Goal: Task Accomplishment & Management: Manage account settings

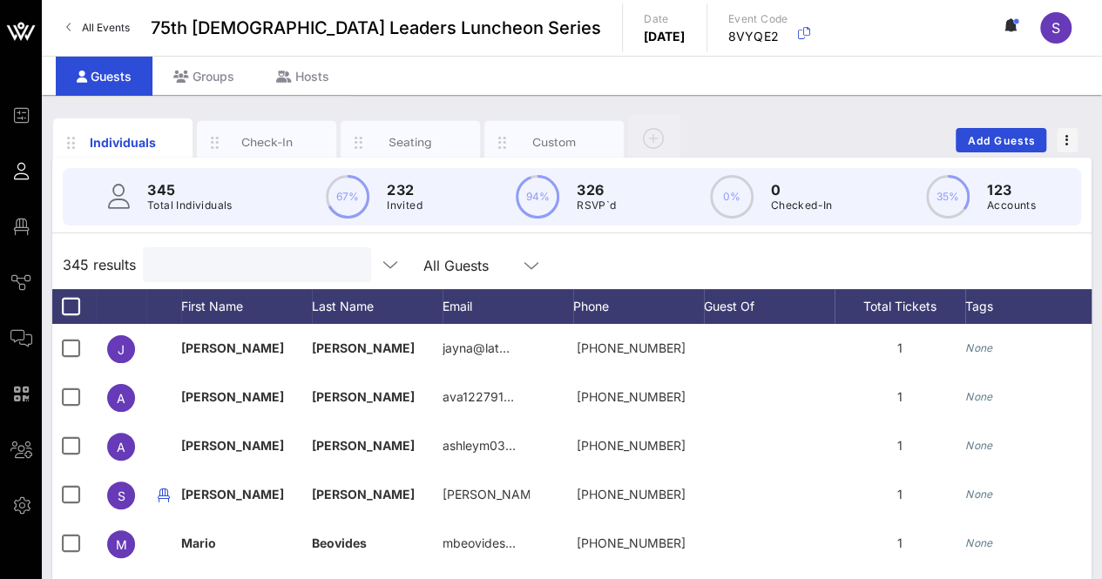
click at [298, 264] on input "text" at bounding box center [255, 264] width 204 height 23
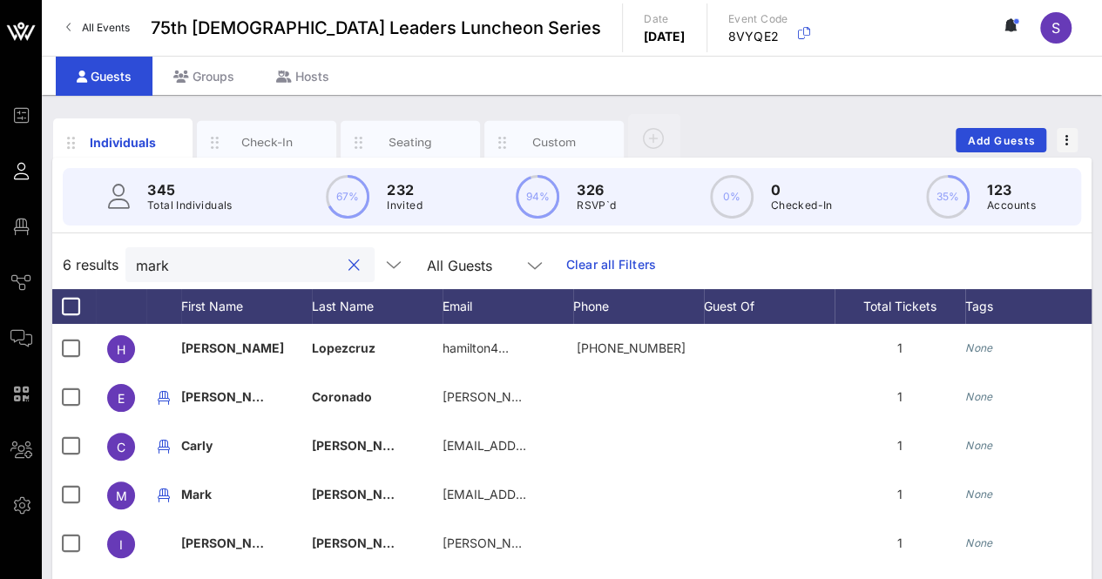
click at [246, 276] on div "mark" at bounding box center [238, 264] width 204 height 35
click at [244, 274] on input "mark" at bounding box center [238, 264] width 204 height 23
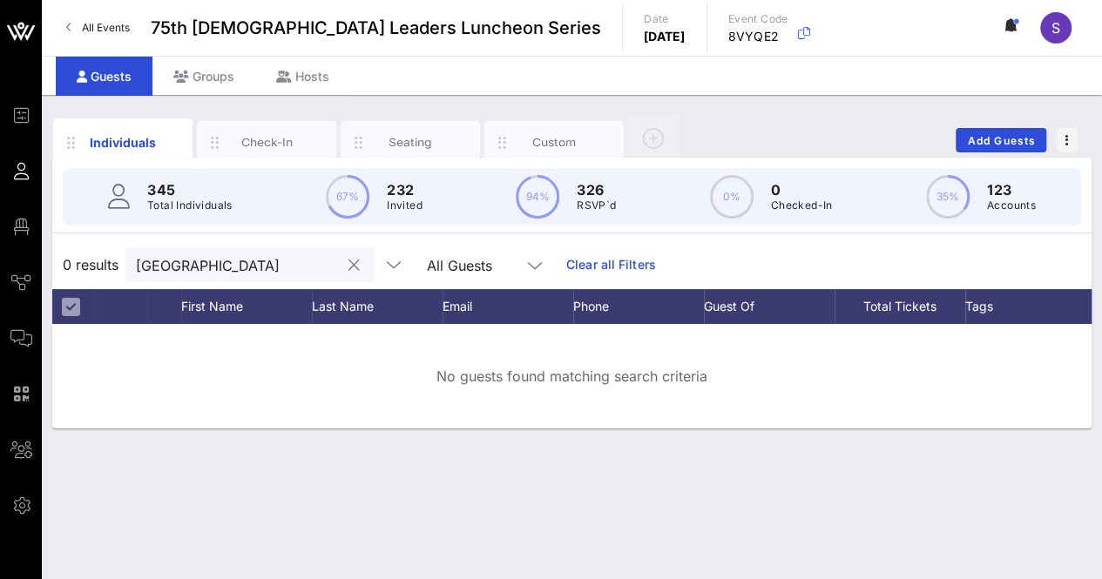
click at [228, 247] on div "madrid" at bounding box center [238, 264] width 204 height 35
click at [227, 247] on div "madrid" at bounding box center [238, 264] width 204 height 35
click at [156, 248] on div "madrid" at bounding box center [238, 264] width 204 height 35
click at [153, 267] on input "madrid" at bounding box center [238, 264] width 204 height 23
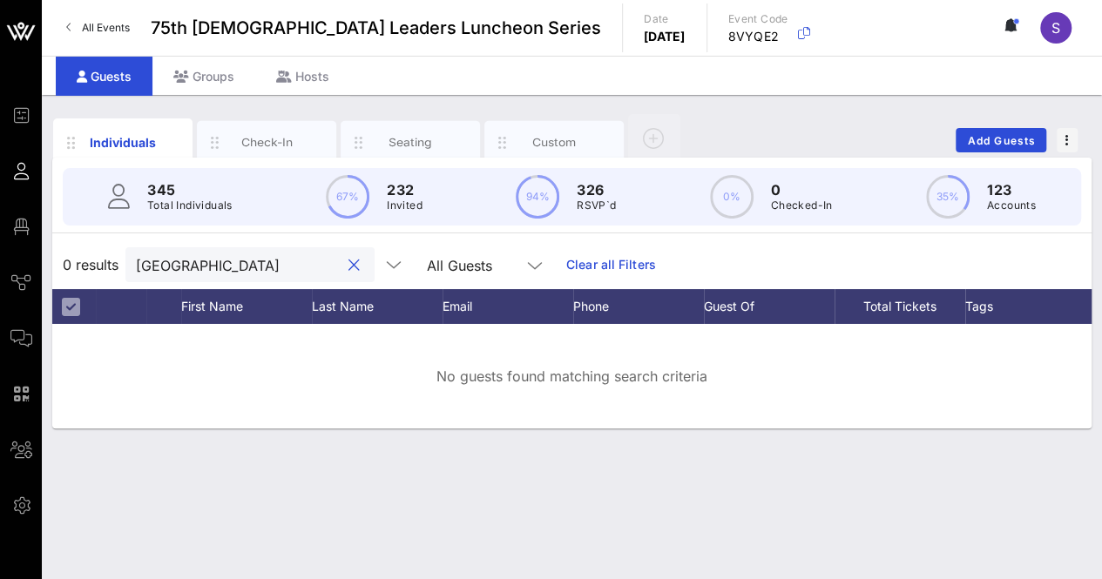
click at [153, 267] on input "madrid" at bounding box center [238, 264] width 204 height 23
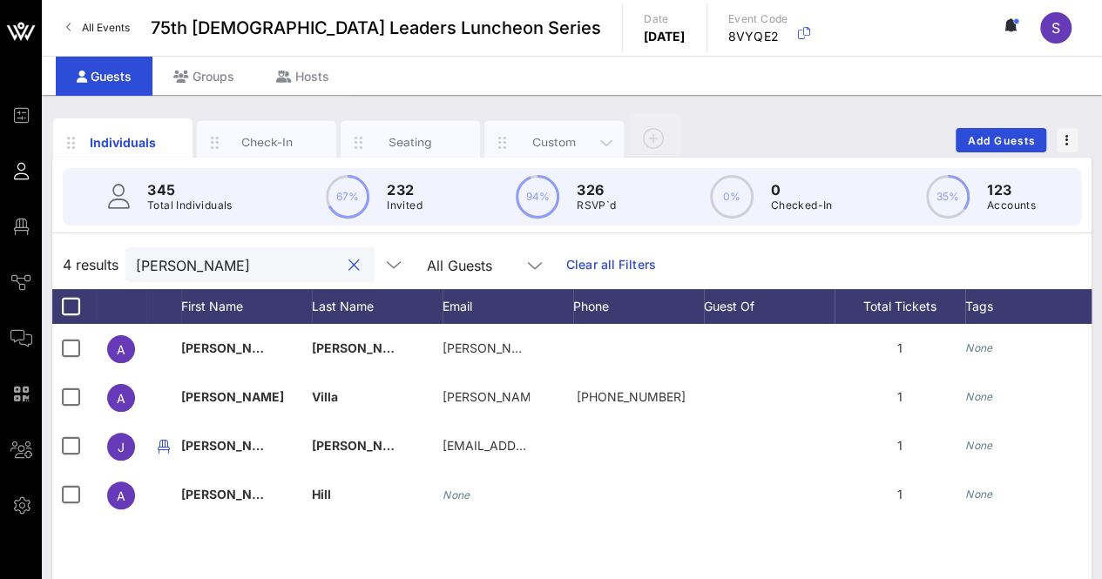
type input "alex"
click at [555, 151] on div "Custom" at bounding box center [553, 143] width 139 height 44
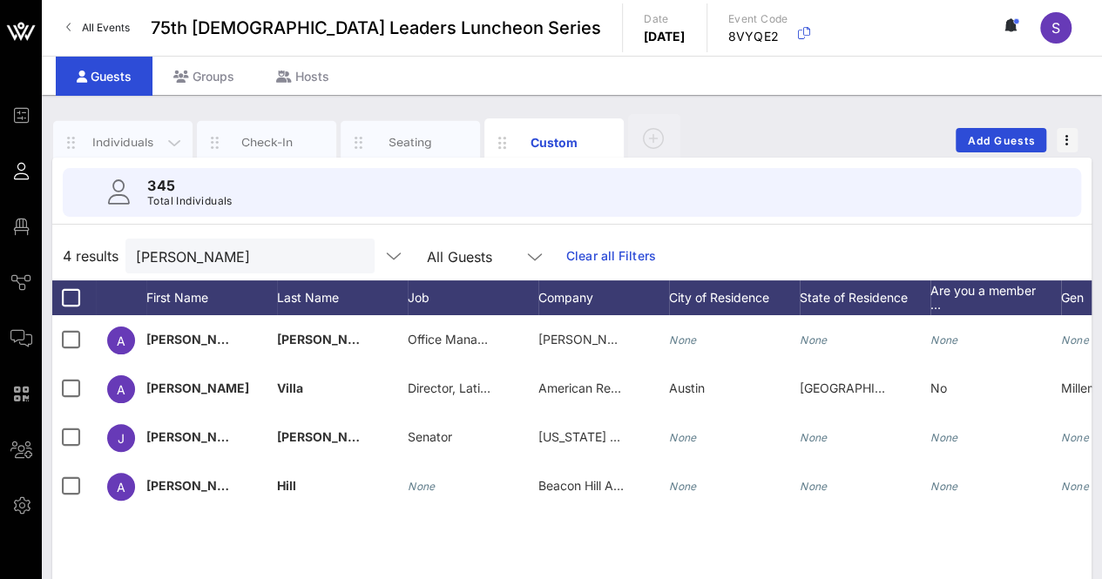
click at [120, 137] on div "Individuals" at bounding box center [123, 142] width 78 height 17
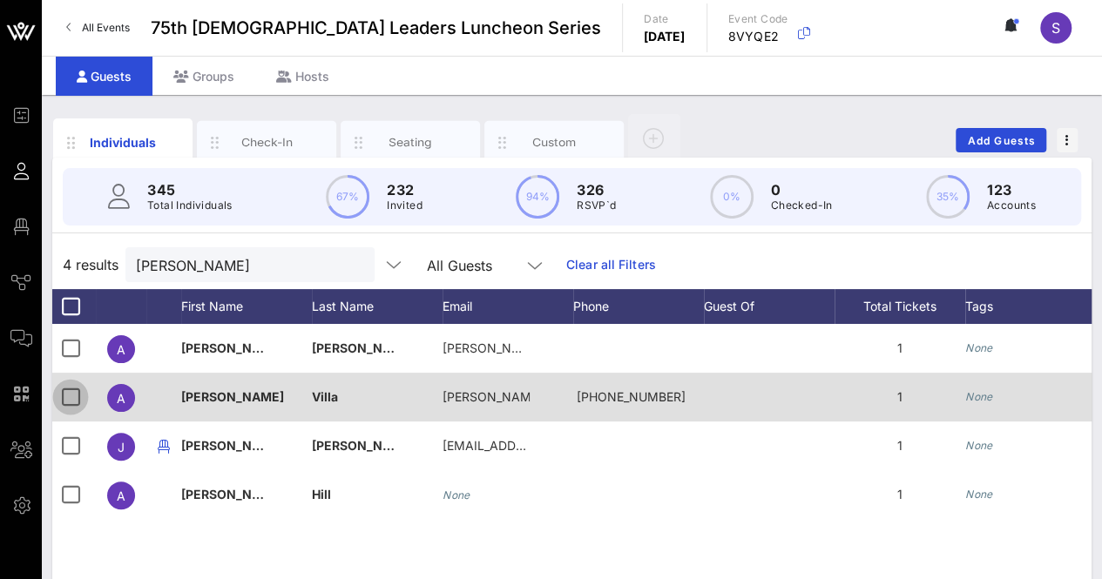
click at [66, 395] on div at bounding box center [71, 397] width 30 height 30
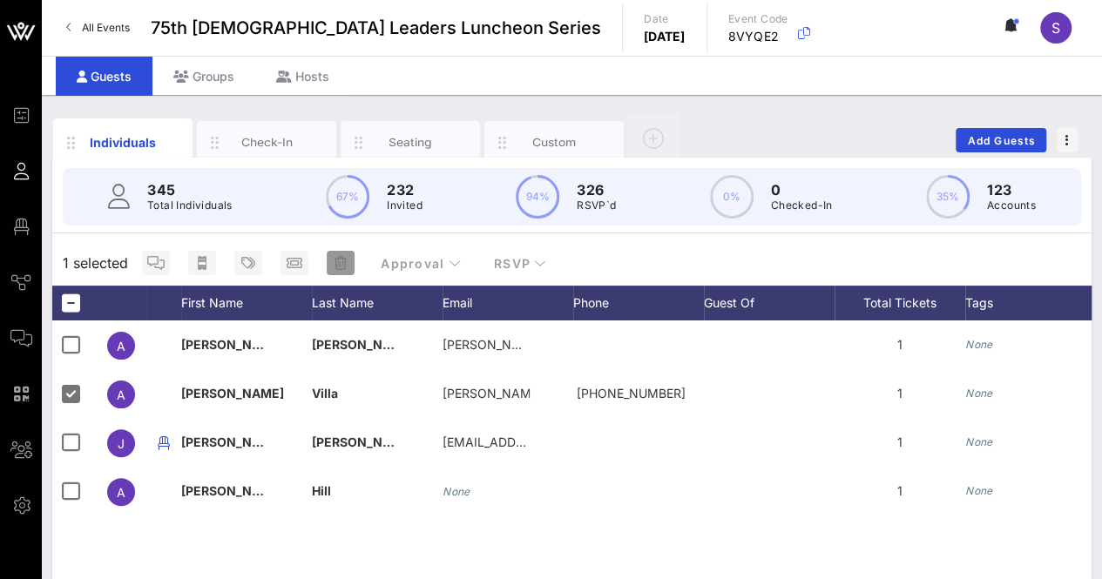
click at [342, 265] on icon "button" at bounding box center [340, 263] width 12 height 14
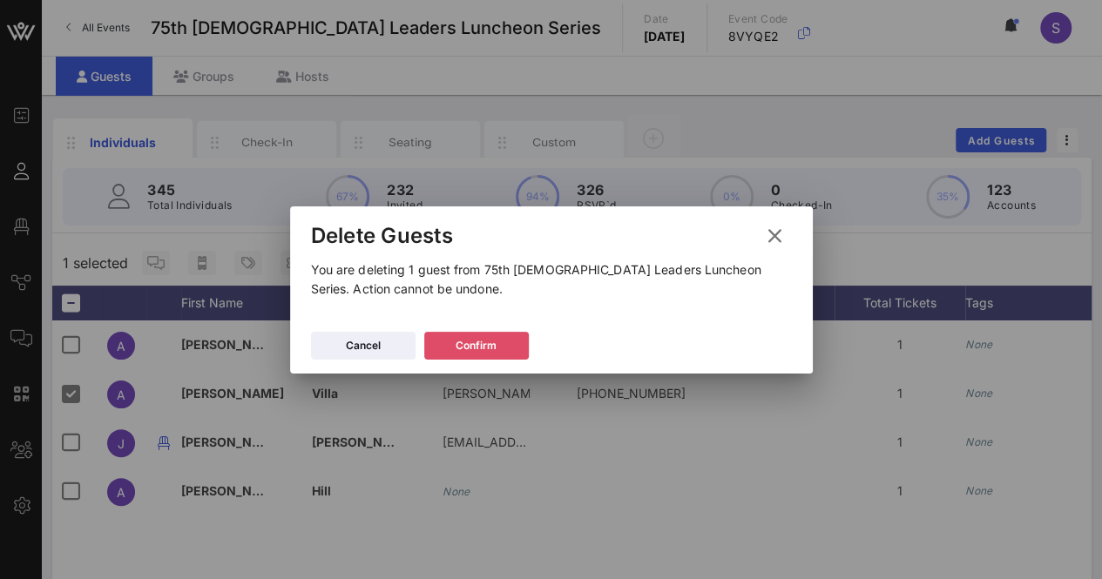
click at [460, 343] on div "Confirm" at bounding box center [475, 345] width 41 height 17
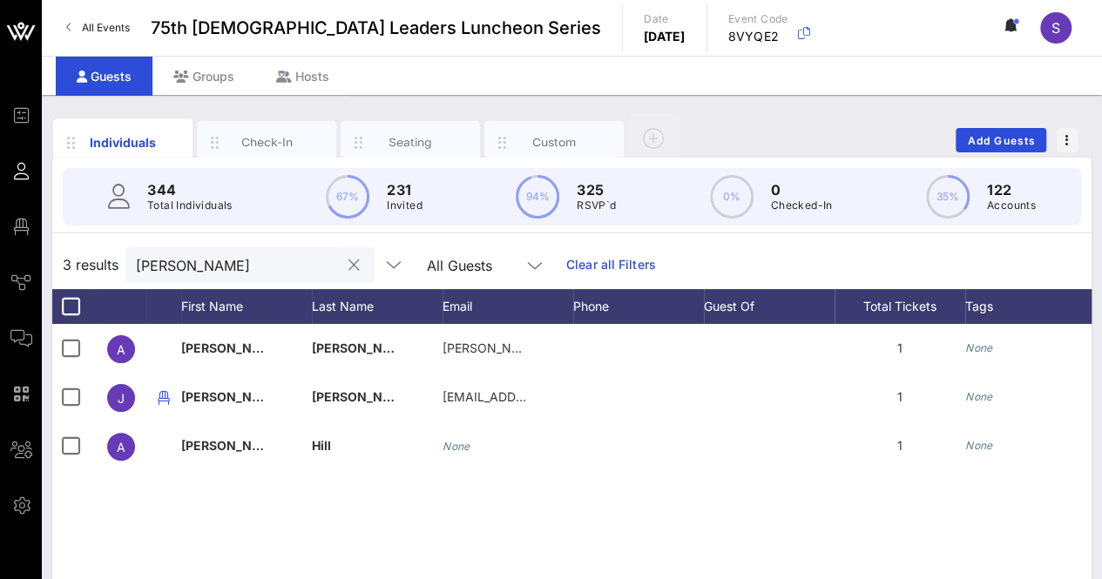
click at [207, 260] on input "alex" at bounding box center [238, 264] width 204 height 23
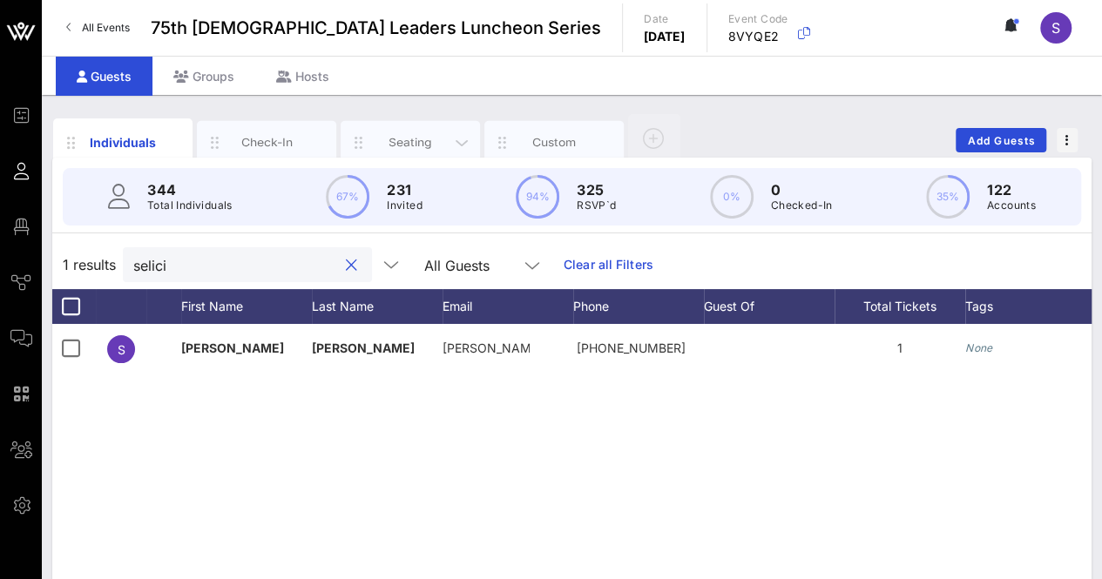
type input "selici"
click at [415, 144] on div "Seating" at bounding box center [411, 142] width 78 height 17
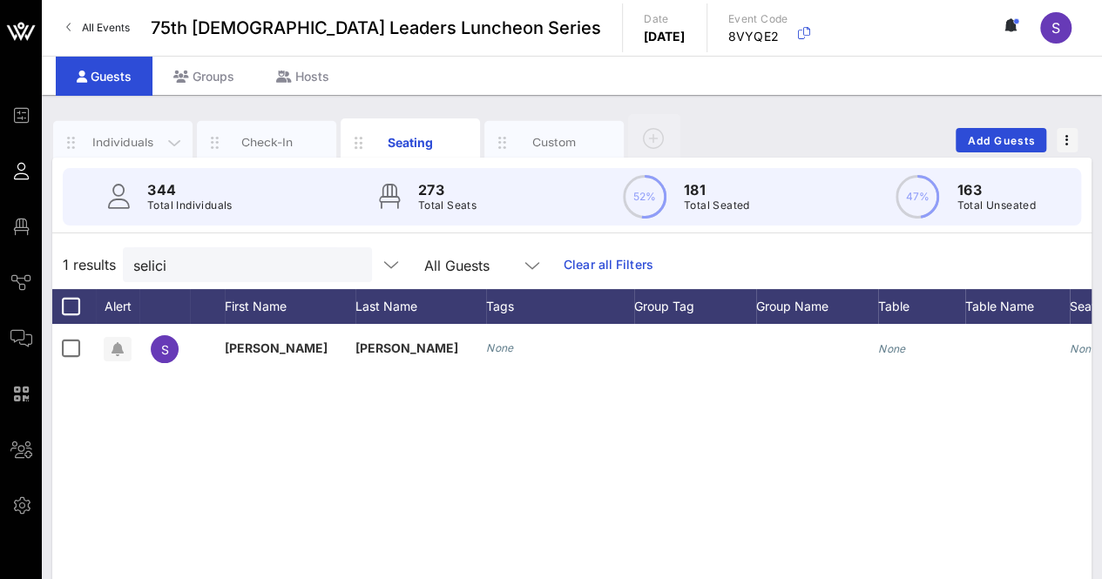
click at [111, 143] on div "Individuals" at bounding box center [123, 142] width 78 height 17
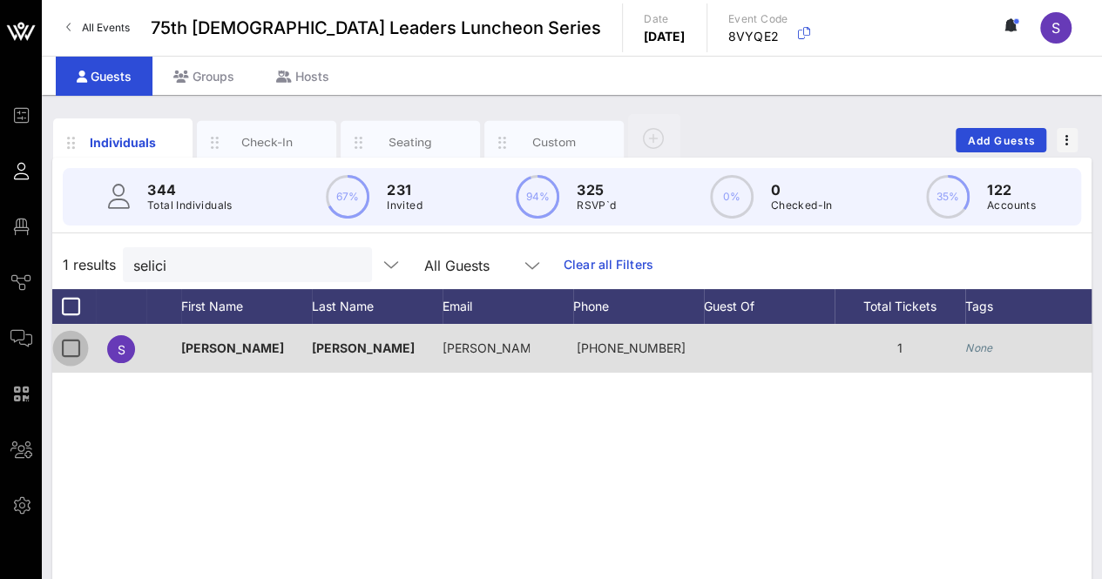
click at [61, 343] on div at bounding box center [71, 349] width 30 height 30
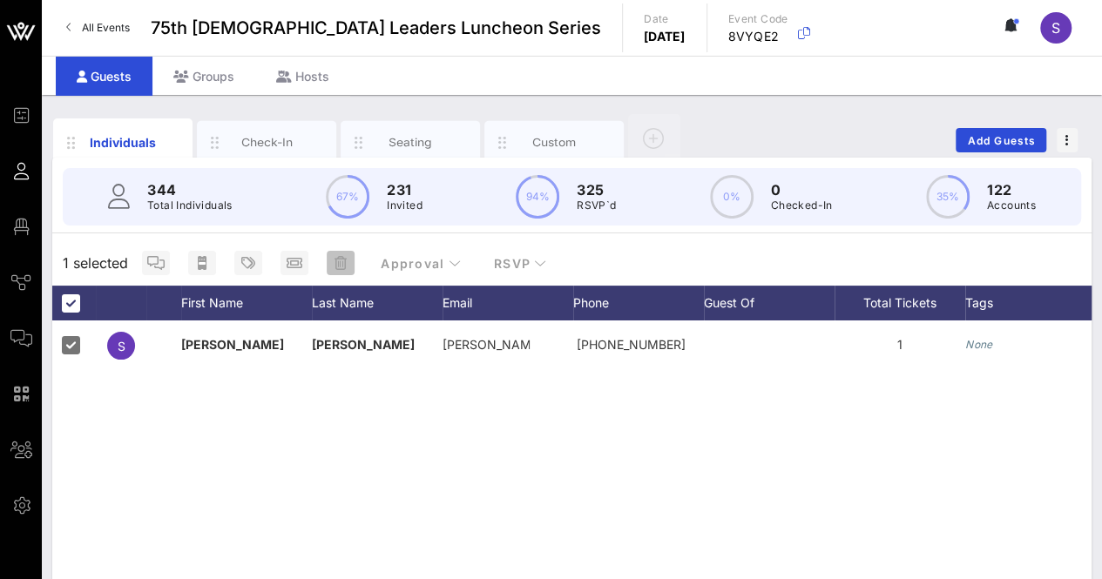
click at [341, 256] on icon "button" at bounding box center [340, 263] width 12 height 14
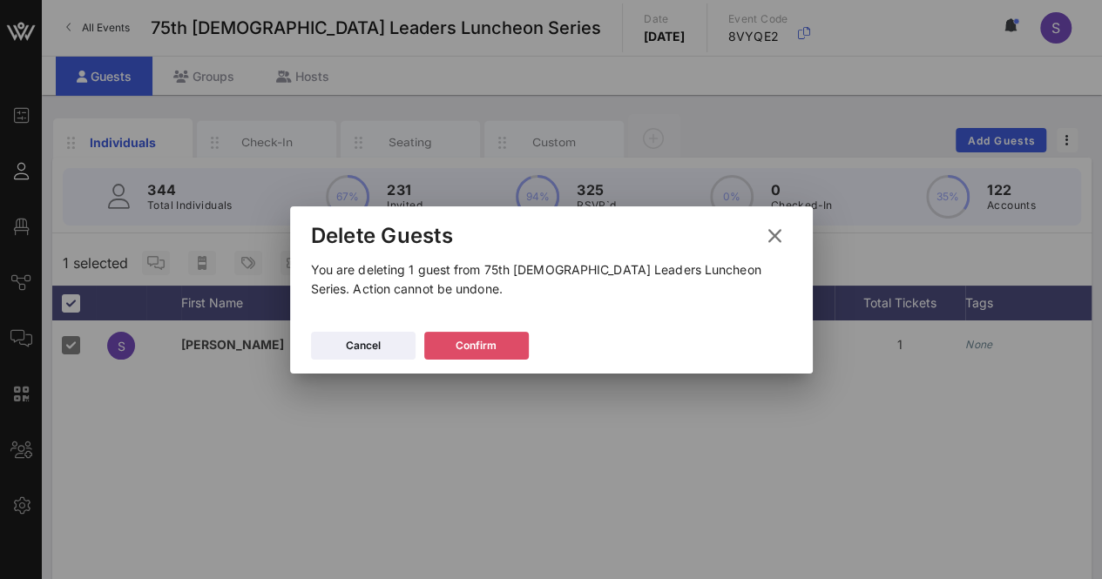
click at [484, 343] on div "Confirm" at bounding box center [475, 345] width 41 height 17
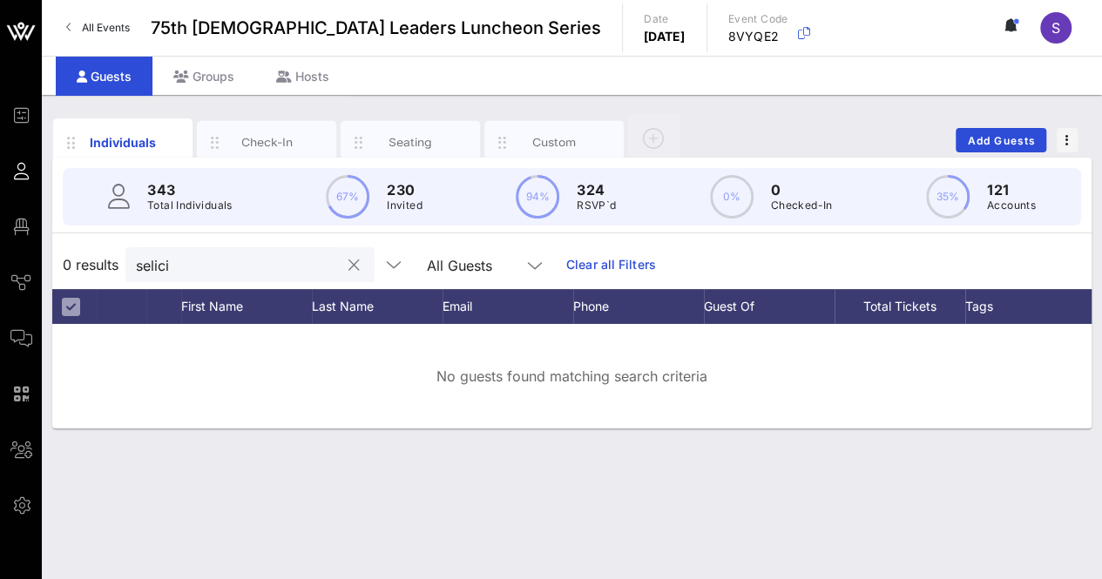
click at [212, 266] on input "selici" at bounding box center [238, 264] width 204 height 23
click at [212, 264] on input "selici" at bounding box center [238, 264] width 204 height 23
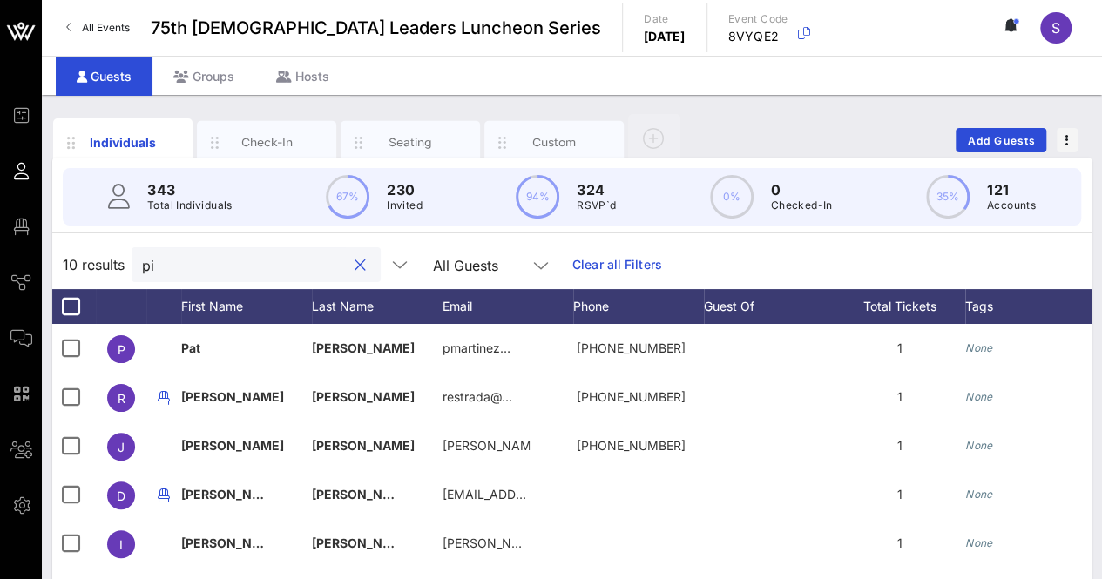
type input "p"
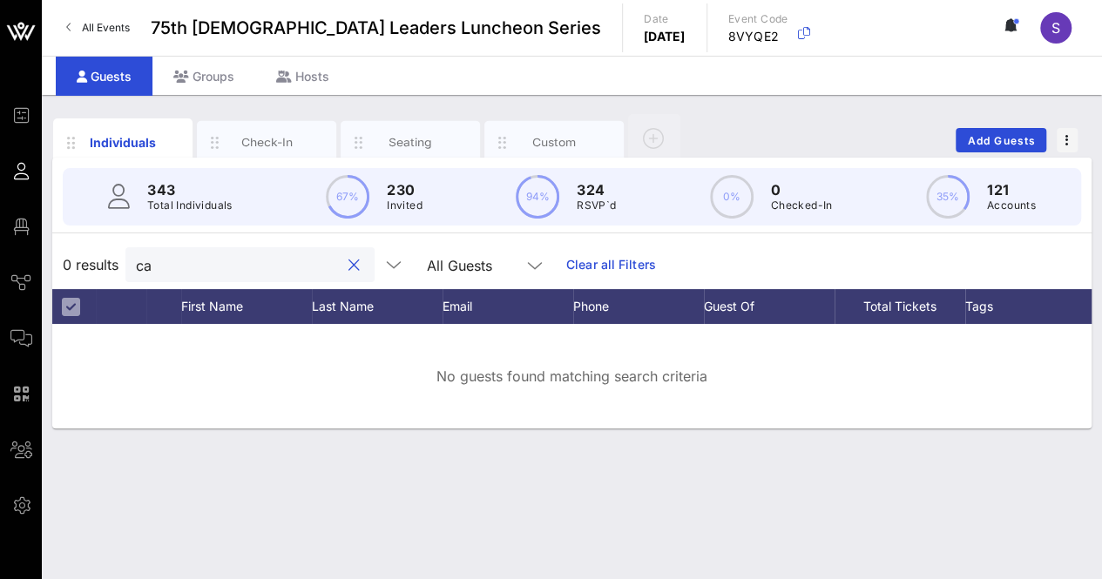
type input "c"
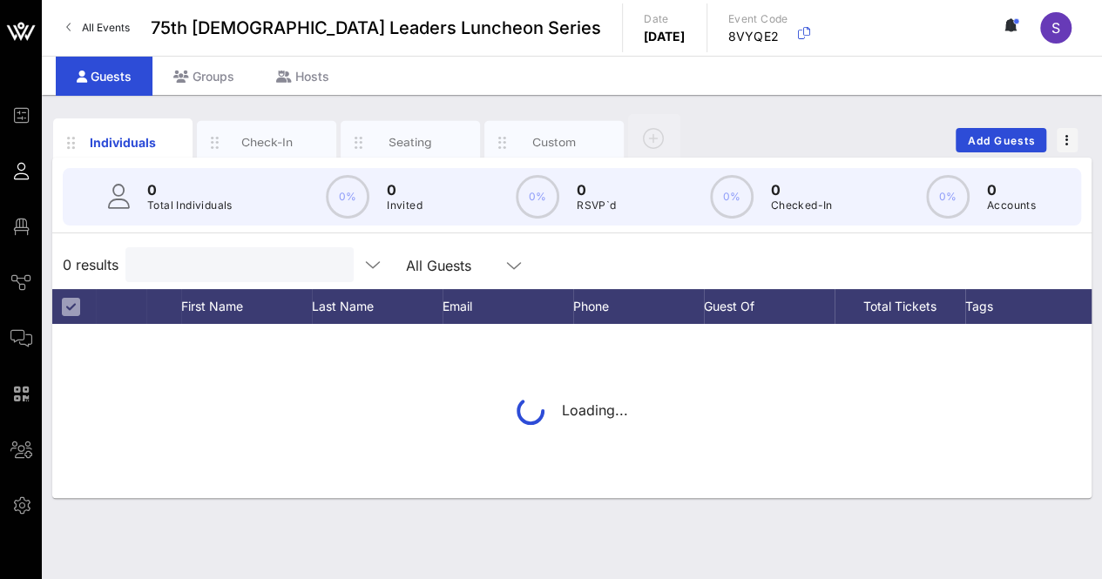
click at [232, 266] on input "text" at bounding box center [238, 264] width 204 height 23
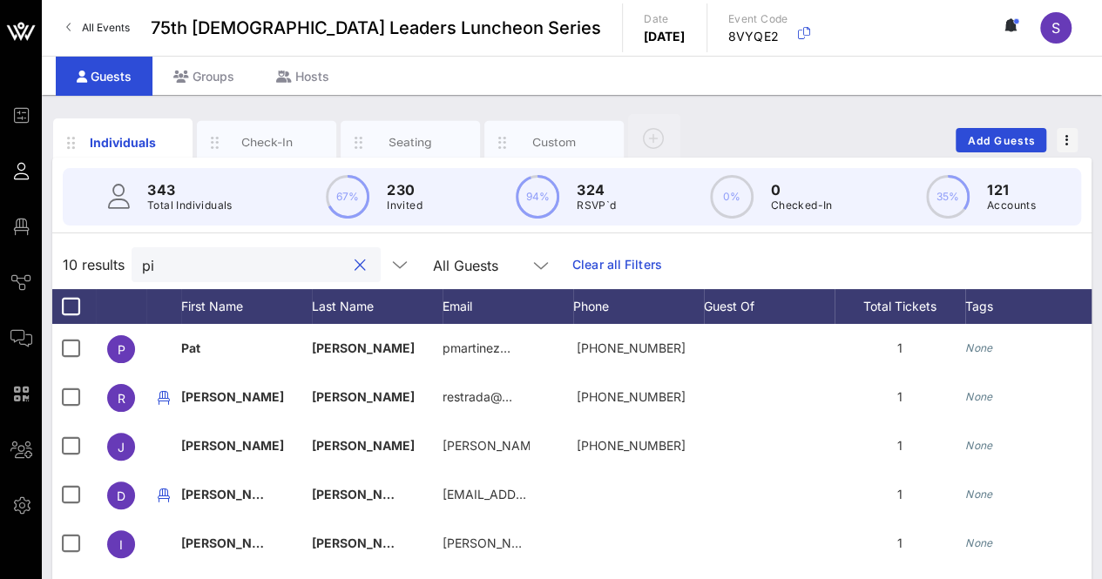
type input "p"
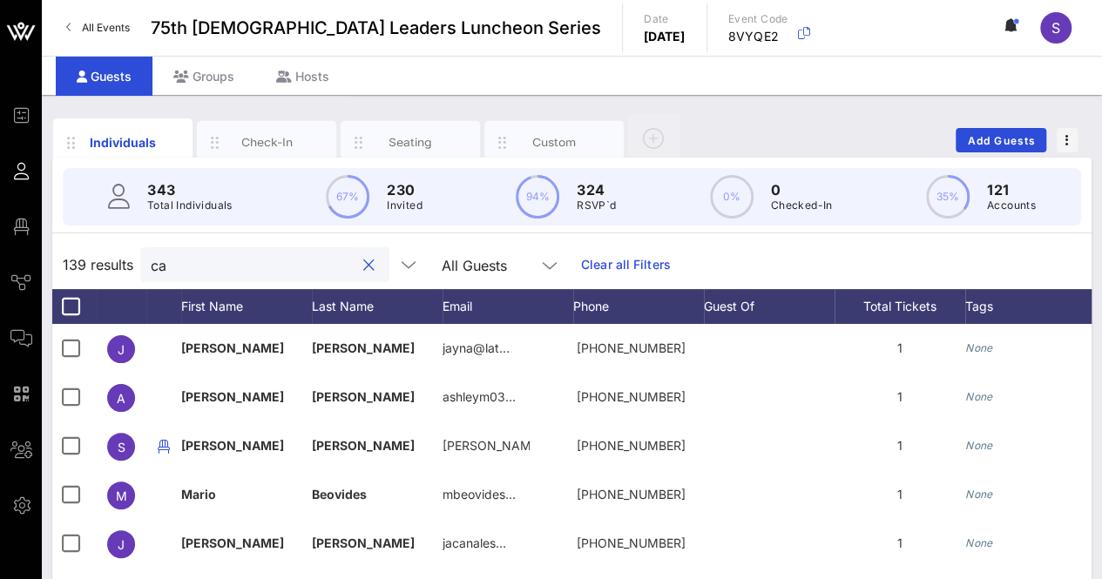
type input "c"
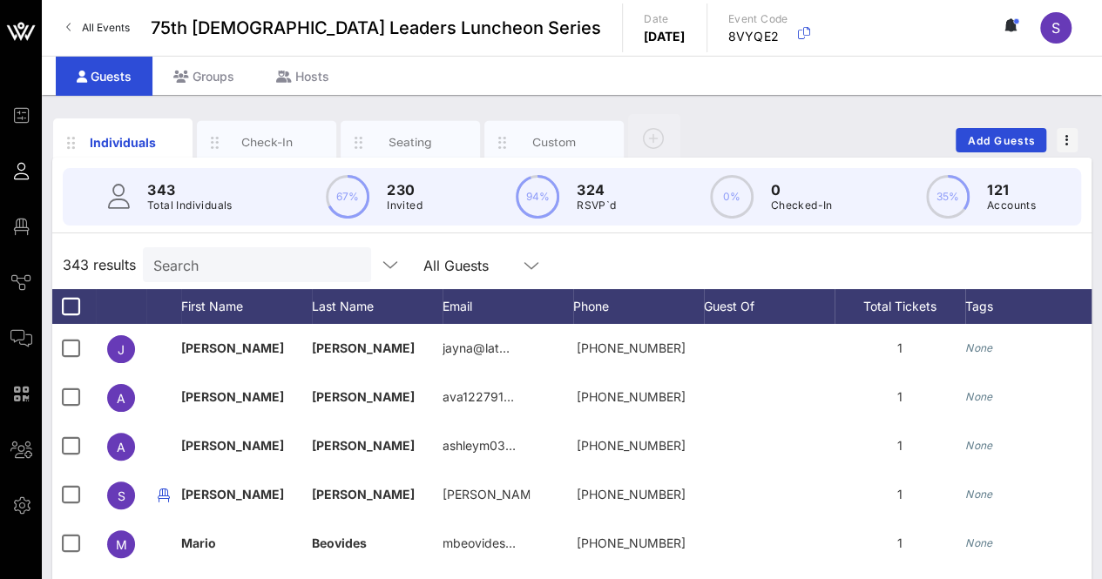
click at [322, 256] on input "Search" at bounding box center [255, 264] width 204 height 23
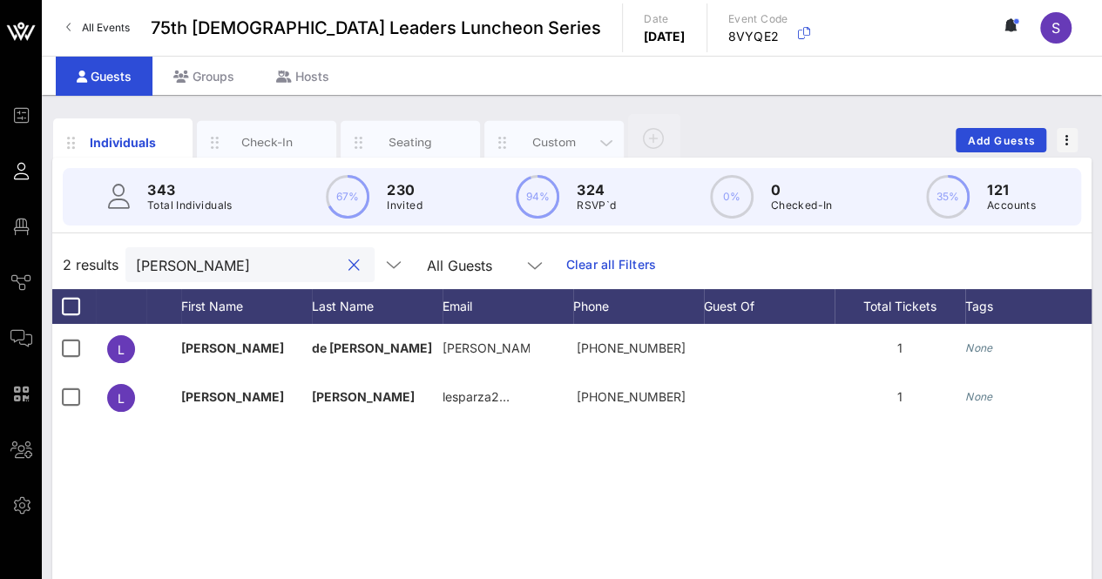
type input "laura"
click at [557, 127] on div "Custom" at bounding box center [553, 143] width 139 height 44
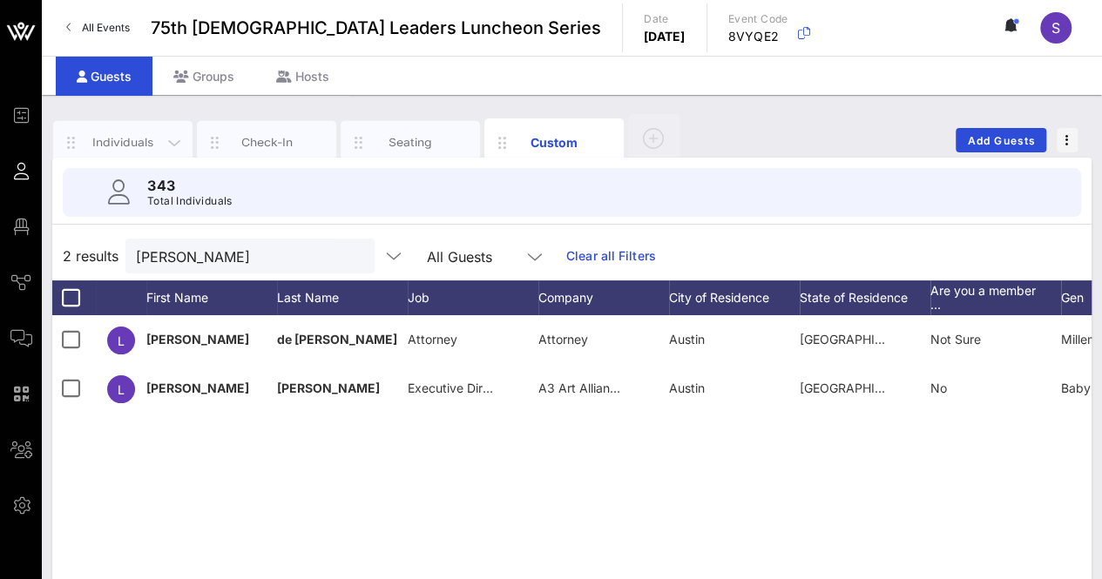
click at [134, 131] on div "Individuals" at bounding box center [122, 143] width 139 height 44
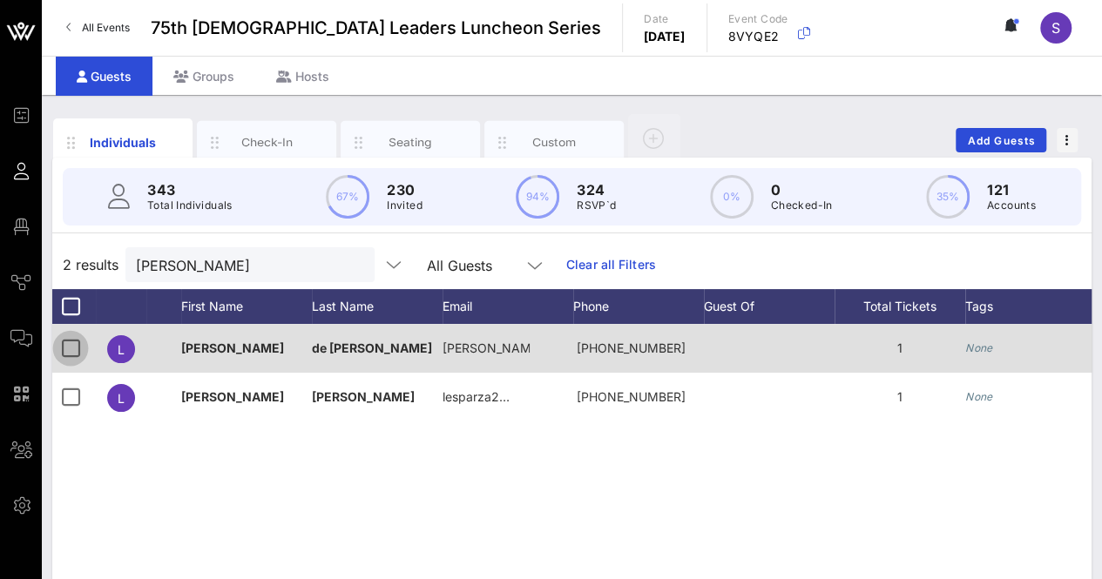
click at [70, 347] on div at bounding box center [71, 349] width 30 height 30
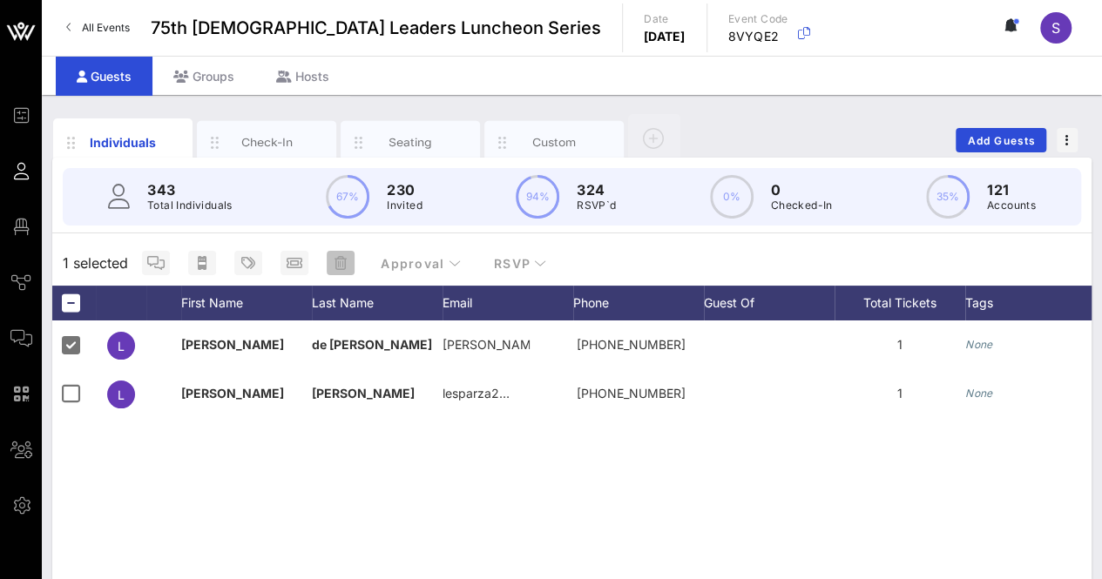
click at [334, 254] on button "button" at bounding box center [341, 263] width 28 height 24
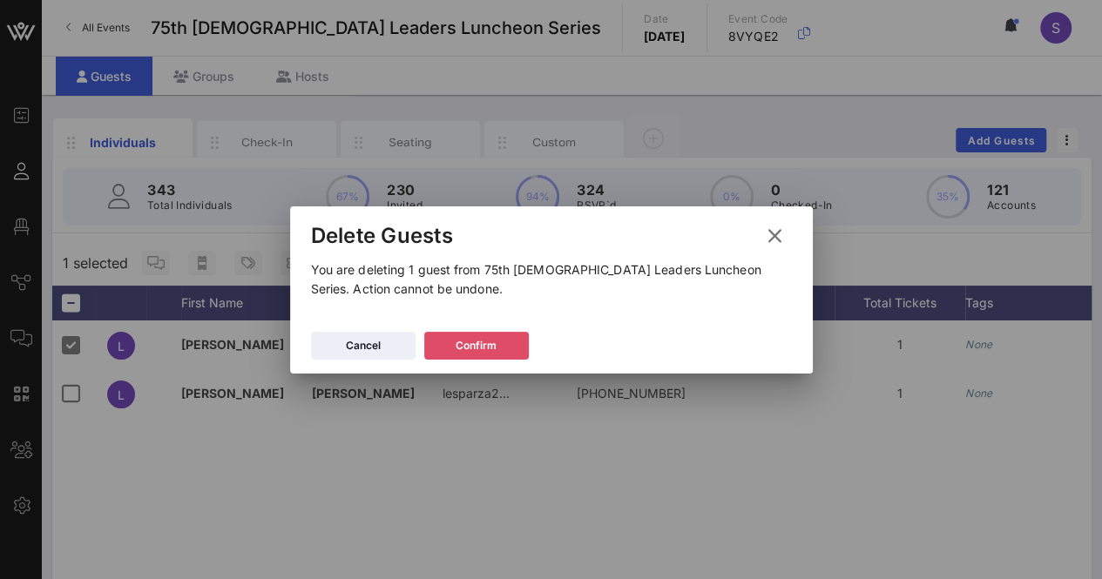
click at [496, 334] on button "Confirm" at bounding box center [476, 346] width 105 height 28
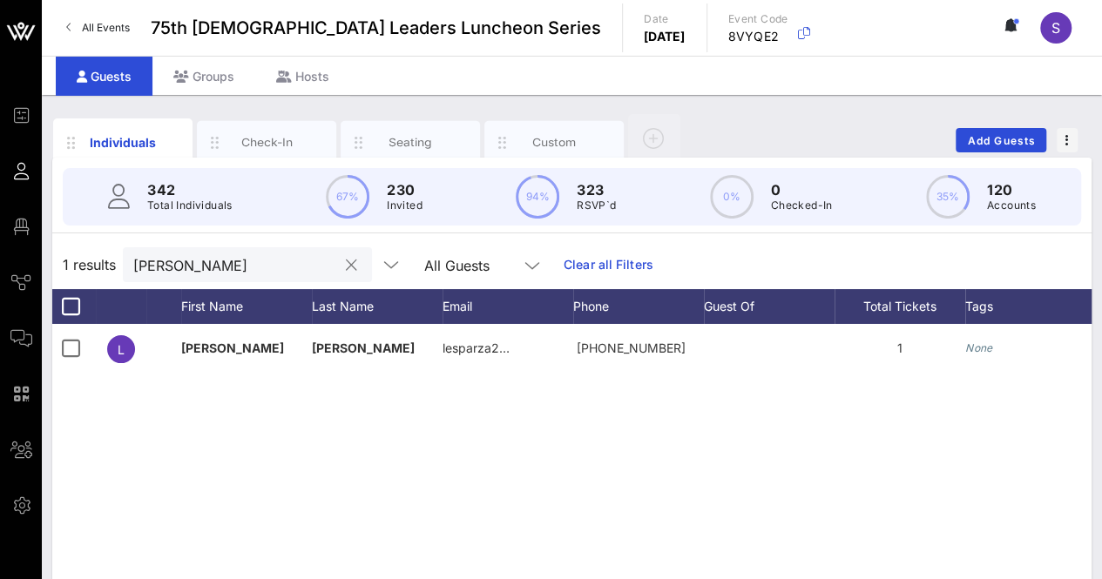
drag, startPoint x: 335, startPoint y: 264, endPoint x: 310, endPoint y: 262, distance: 25.3
click at [346, 264] on button "clear icon" at bounding box center [351, 265] width 11 height 17
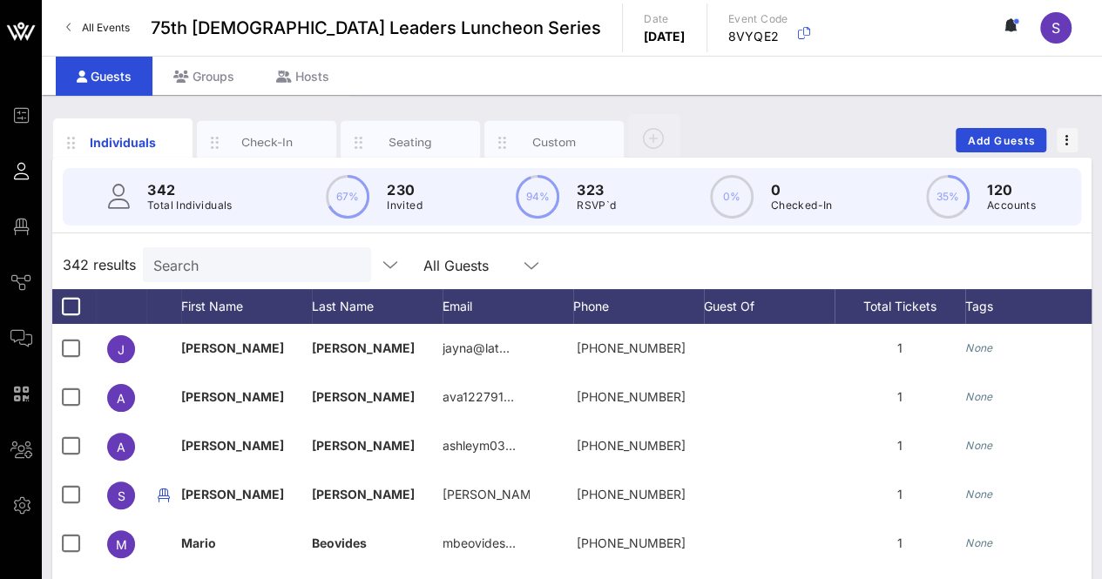
click at [221, 256] on input "Search" at bounding box center [255, 264] width 204 height 23
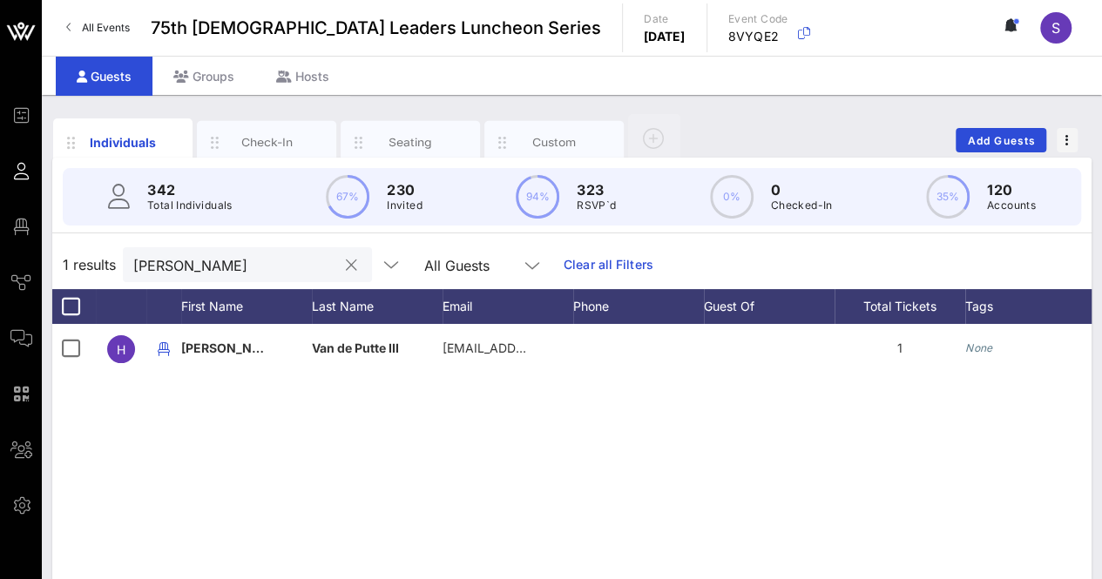
click at [199, 260] on input "Henry" at bounding box center [235, 264] width 204 height 23
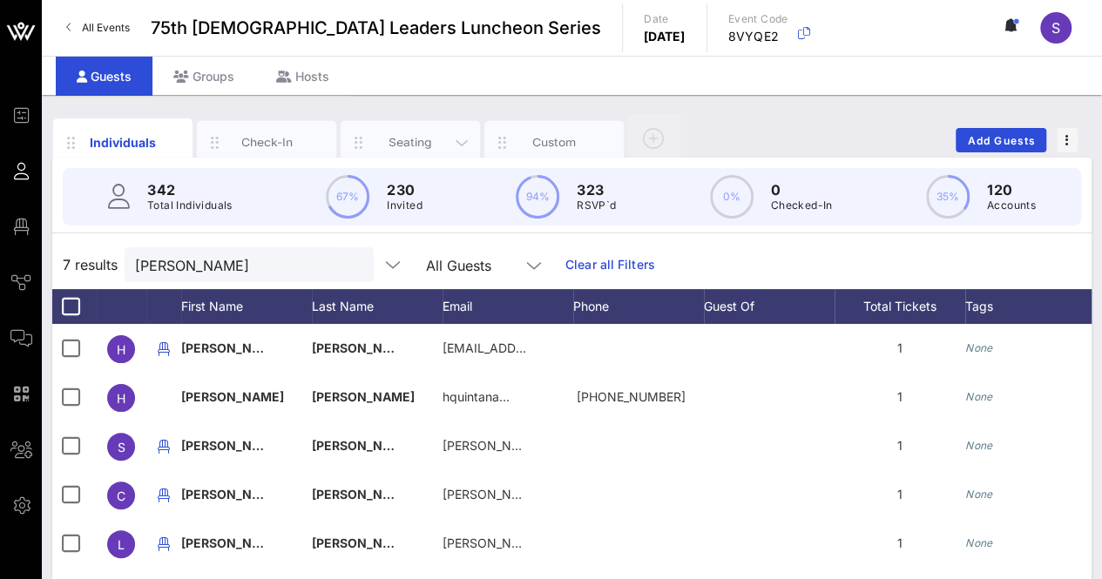
click at [399, 137] on div "Seating" at bounding box center [411, 142] width 78 height 17
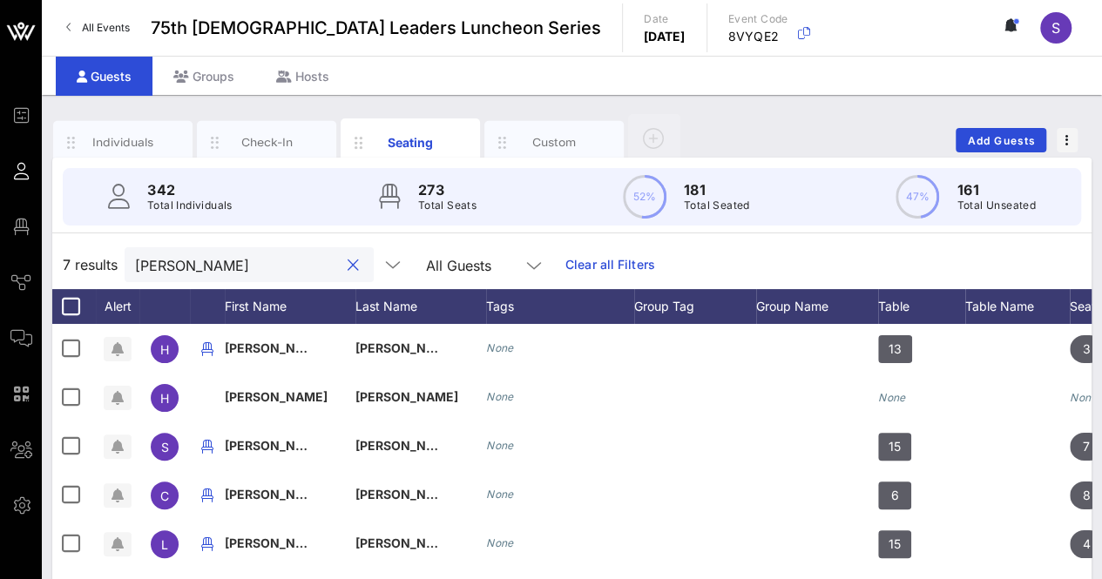
click at [284, 262] on input "hector" at bounding box center [237, 264] width 204 height 23
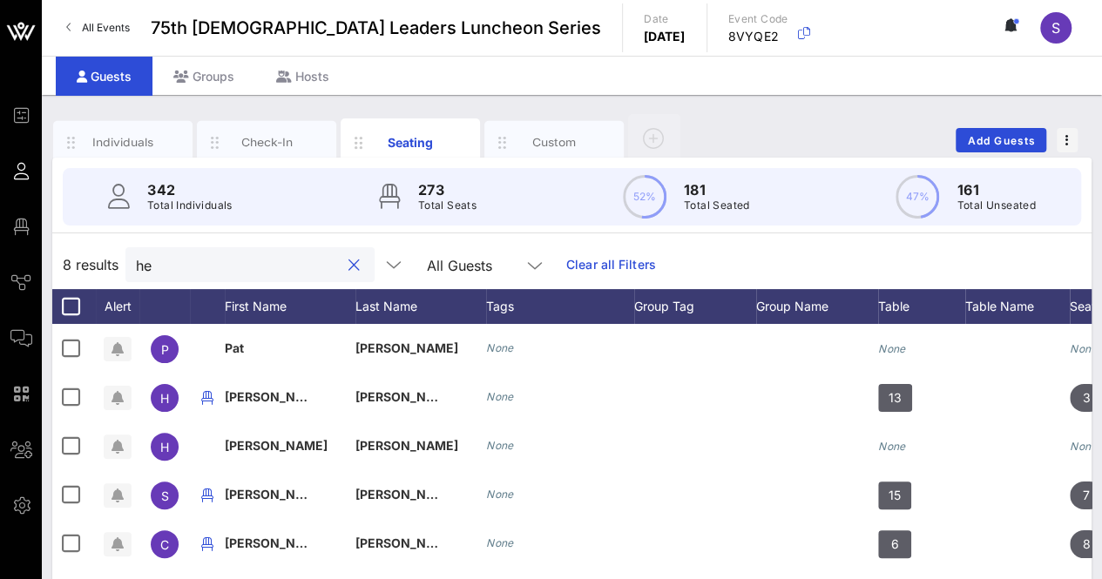
type input "h"
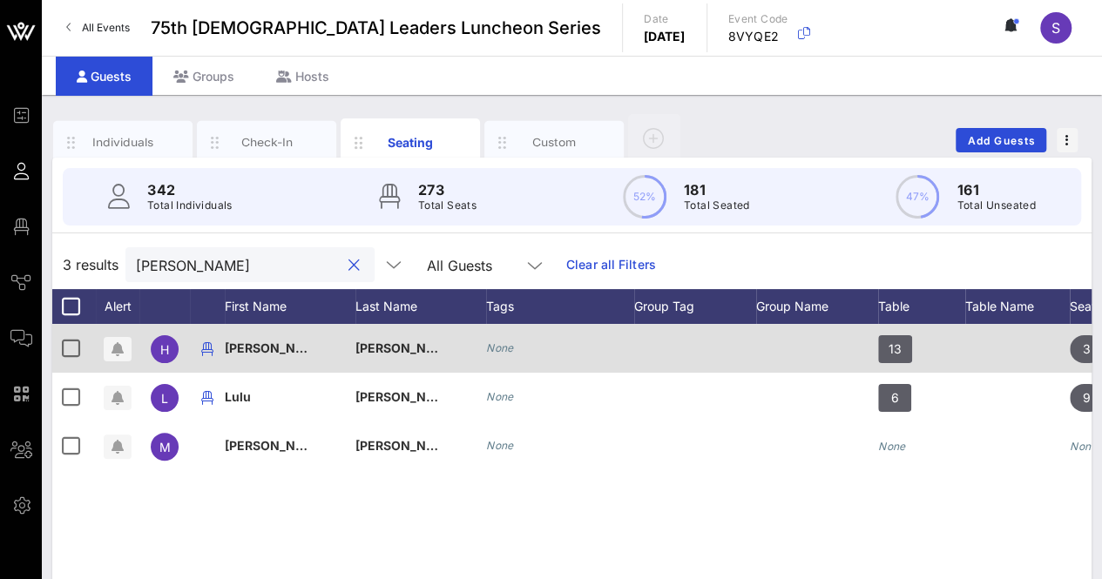
type input "flores"
click at [64, 343] on div at bounding box center [71, 349] width 30 height 30
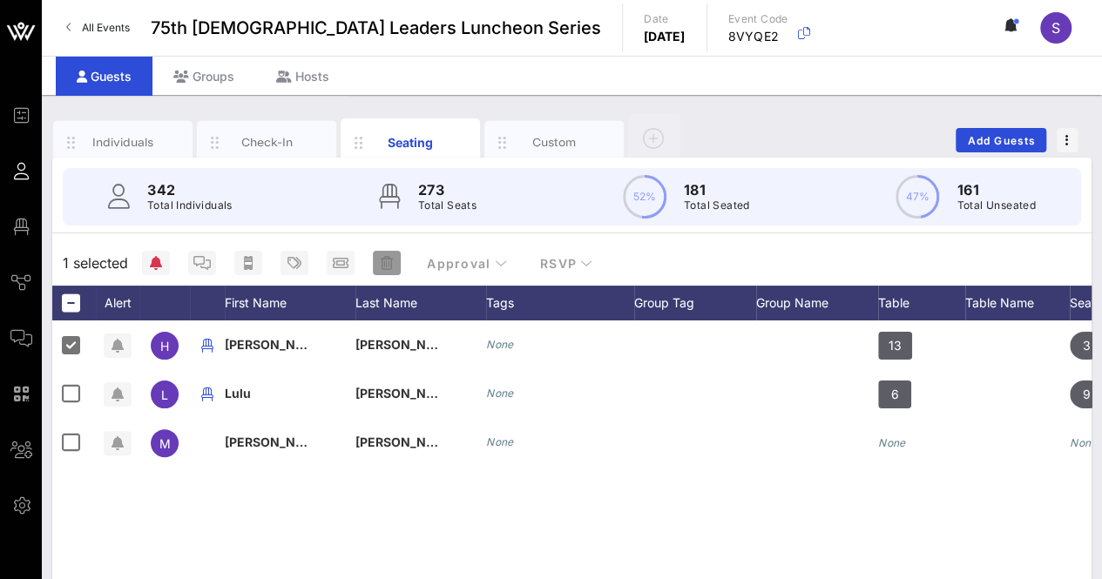
click at [398, 264] on span "button" at bounding box center [387, 263] width 28 height 14
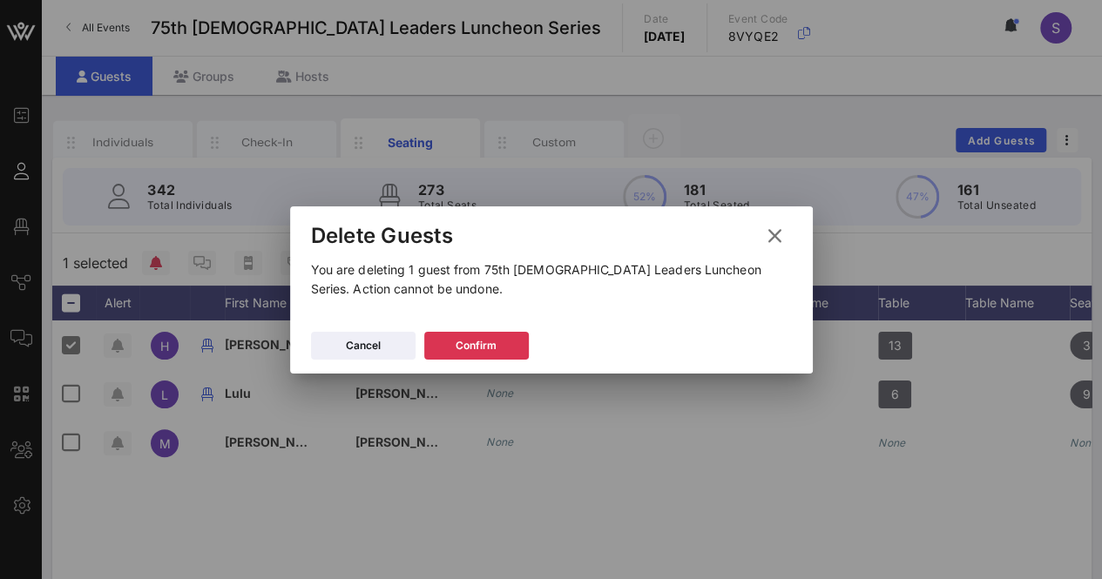
click at [488, 330] on div "Cancel Confirm" at bounding box center [551, 348] width 523 height 51
click at [488, 341] on div "Confirm" at bounding box center [475, 345] width 41 height 17
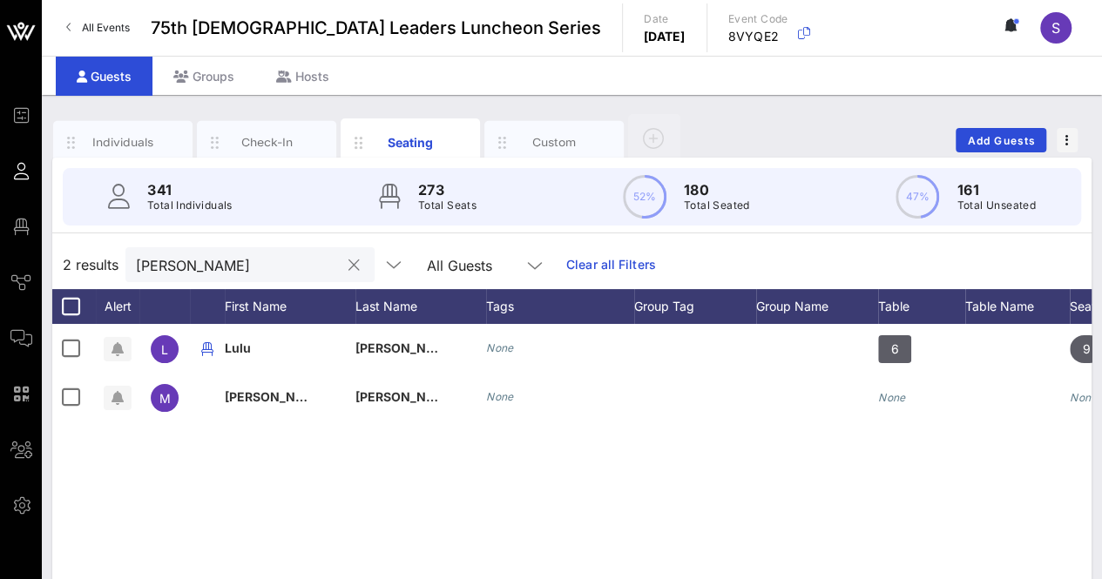
click at [343, 260] on div at bounding box center [353, 265] width 21 height 21
click at [343, 269] on div at bounding box center [353, 265] width 21 height 21
click at [348, 265] on button "clear icon" at bounding box center [353, 265] width 11 height 17
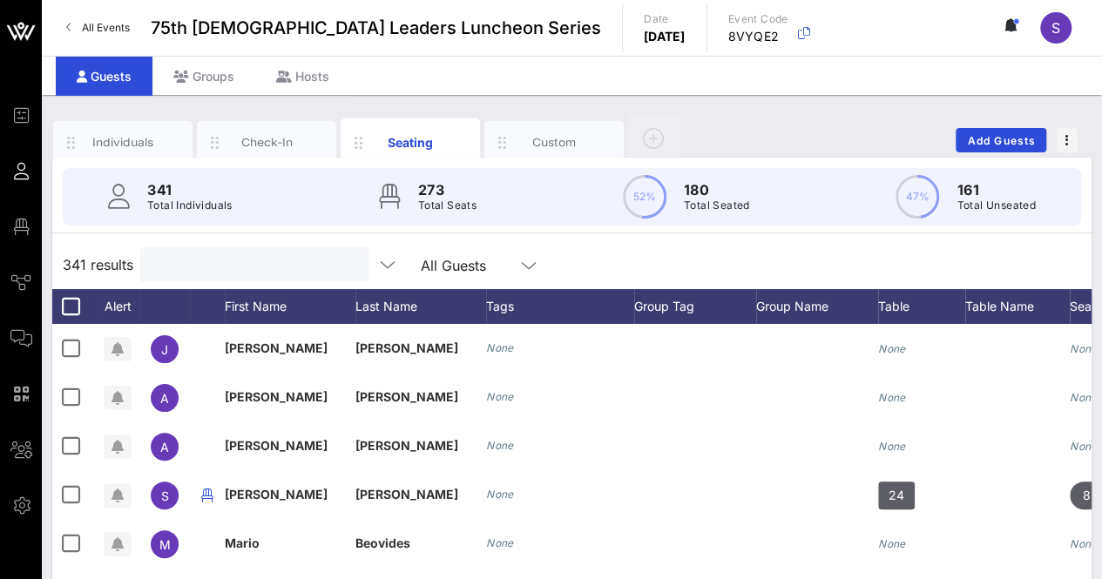
click at [573, 246] on div "341 results All Guests" at bounding box center [571, 264] width 1039 height 49
click at [206, 268] on input "text" at bounding box center [253, 264] width 204 height 23
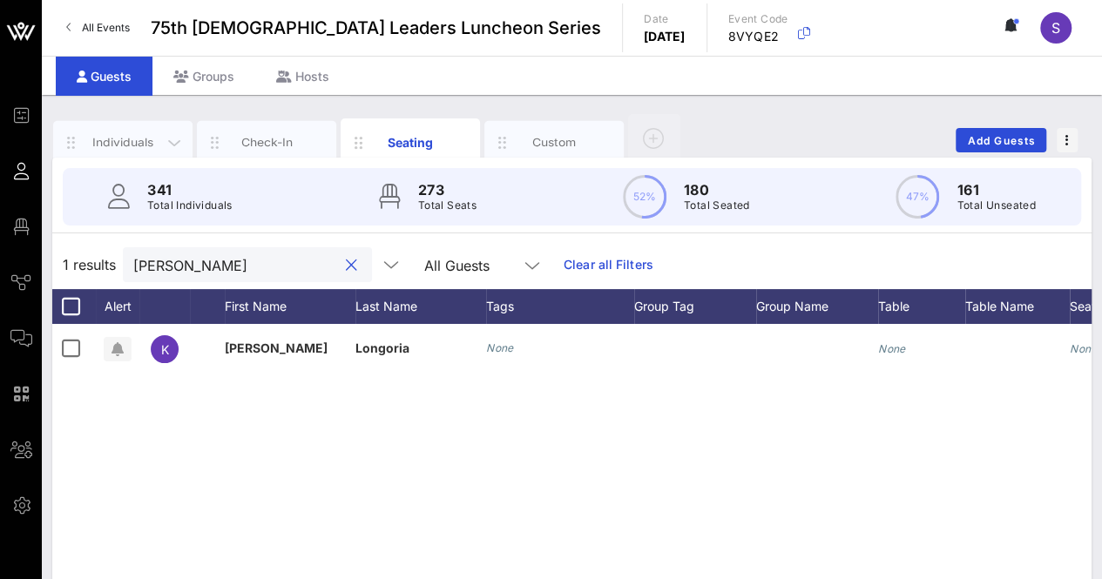
type input "Kassi"
click at [128, 142] on div "Individuals" at bounding box center [123, 142] width 78 height 17
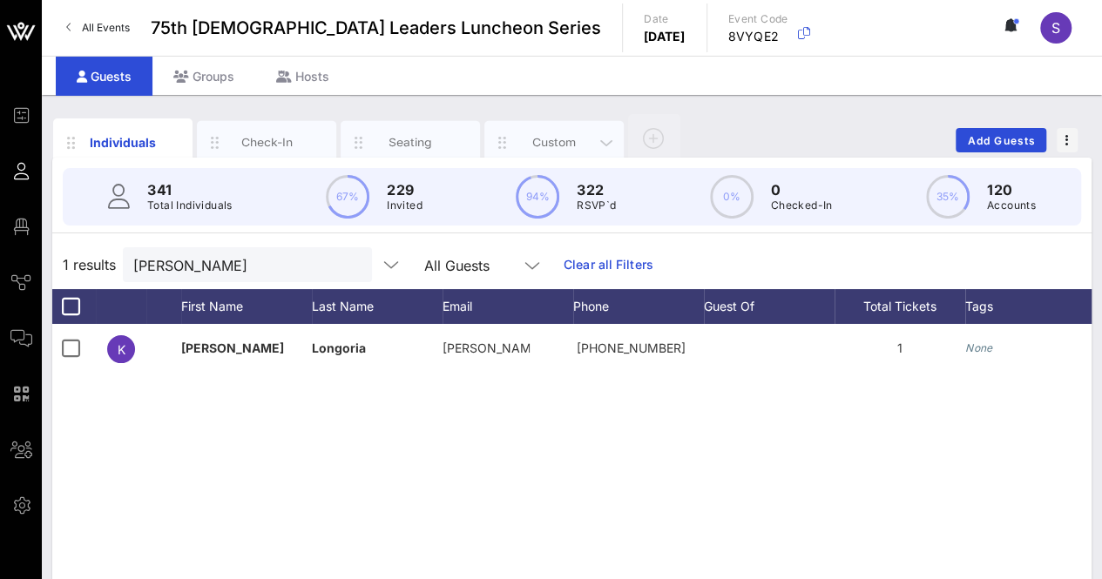
click at [555, 122] on div "Custom" at bounding box center [553, 143] width 139 height 44
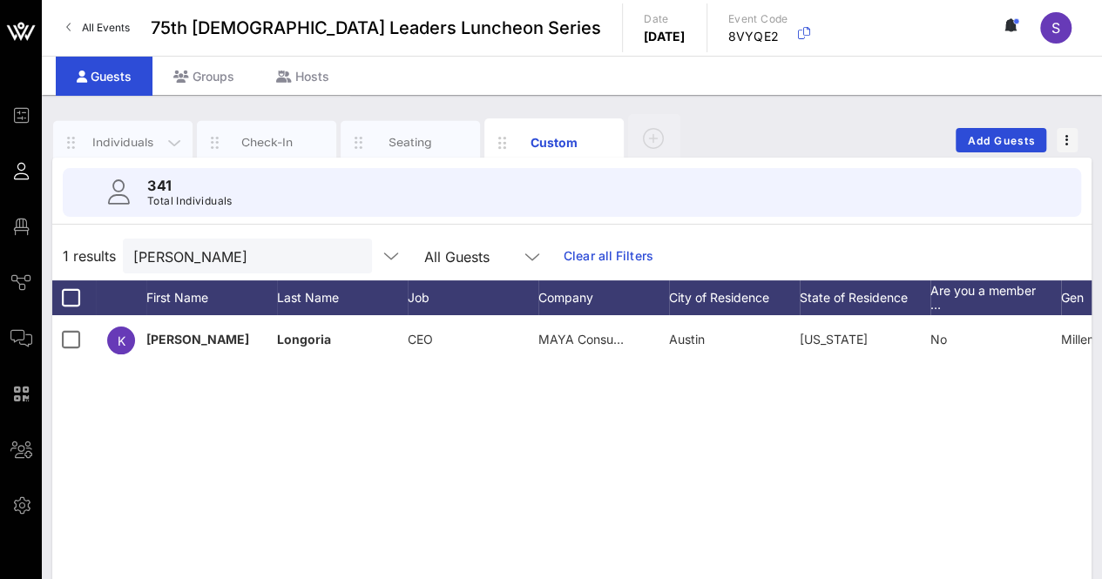
click at [140, 145] on div "Individuals" at bounding box center [123, 142] width 78 height 17
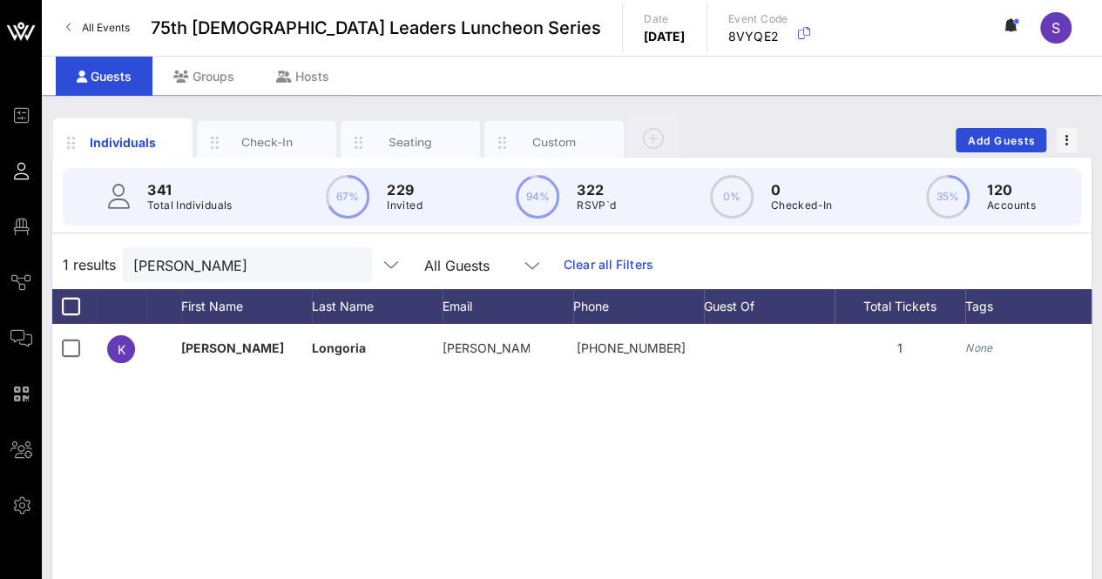
drag, startPoint x: 200, startPoint y: 460, endPoint x: 146, endPoint y: 400, distance: 80.8
click at [197, 455] on div "K Kassi Longoria kassi@may… +12106017513 1 None Approved" at bounding box center [571, 585] width 1039 height 523
click at [77, 302] on div at bounding box center [71, 307] width 30 height 30
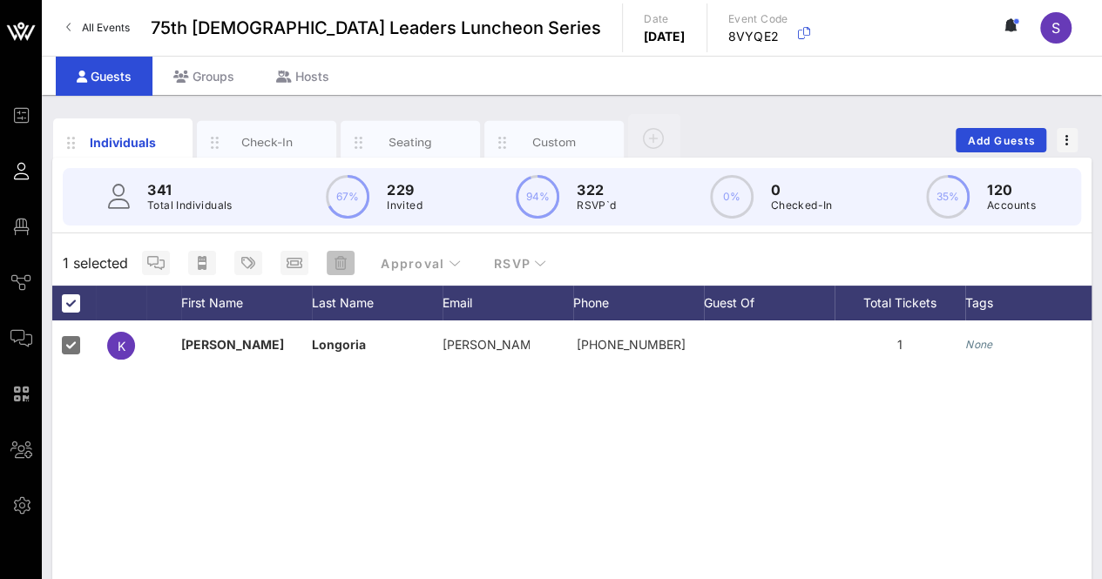
click at [344, 264] on icon "button" at bounding box center [340, 263] width 12 height 14
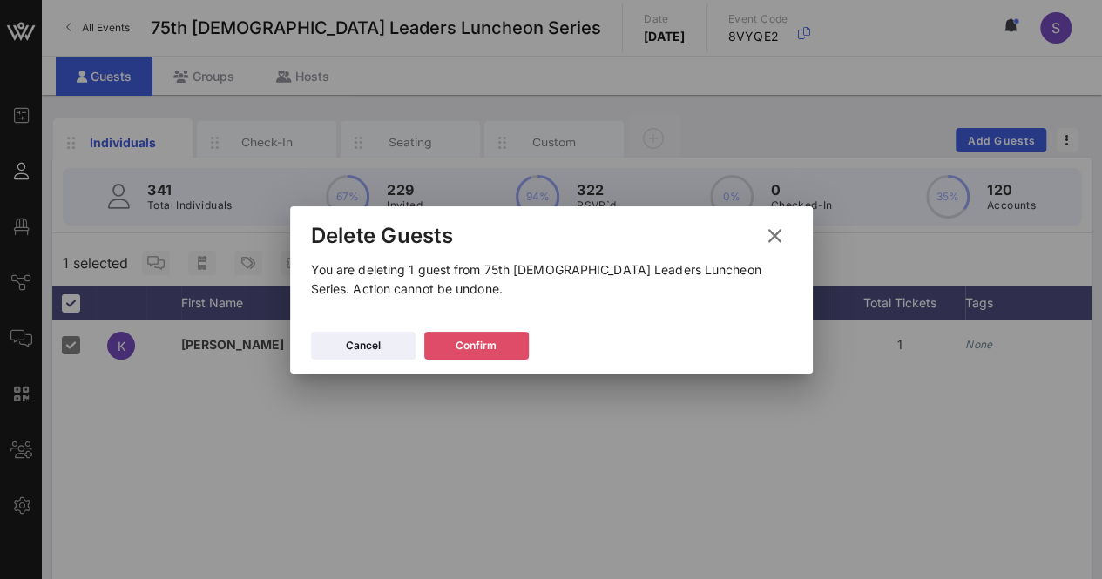
click at [483, 348] on div "Confirm" at bounding box center [475, 345] width 41 height 17
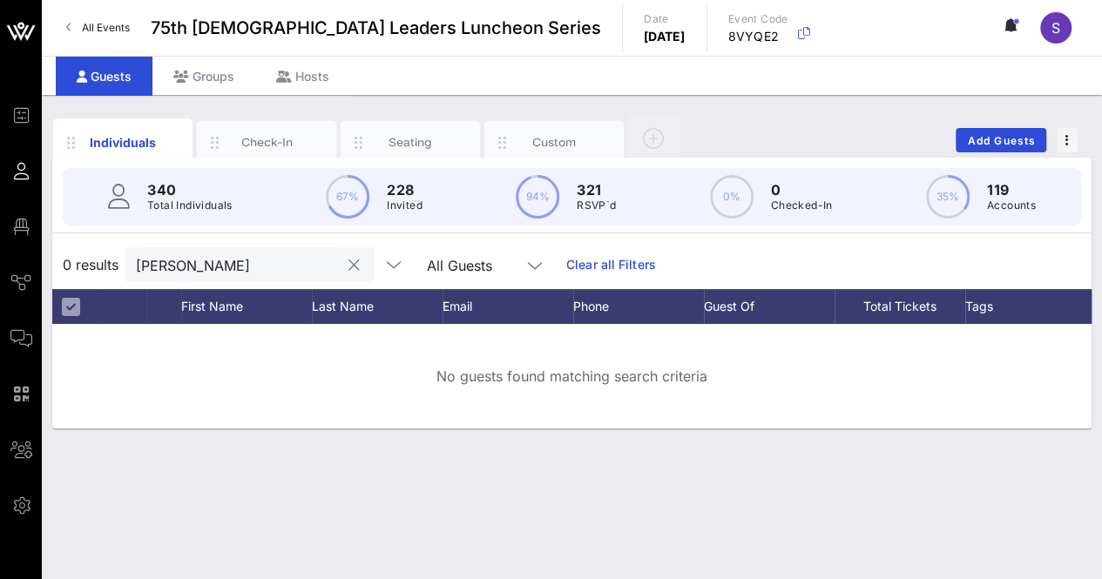
click at [343, 262] on div at bounding box center [353, 265] width 21 height 21
drag, startPoint x: 338, startPoint y: 268, endPoint x: 737, endPoint y: 253, distance: 399.2
click at [348, 268] on button "clear icon" at bounding box center [353, 265] width 11 height 17
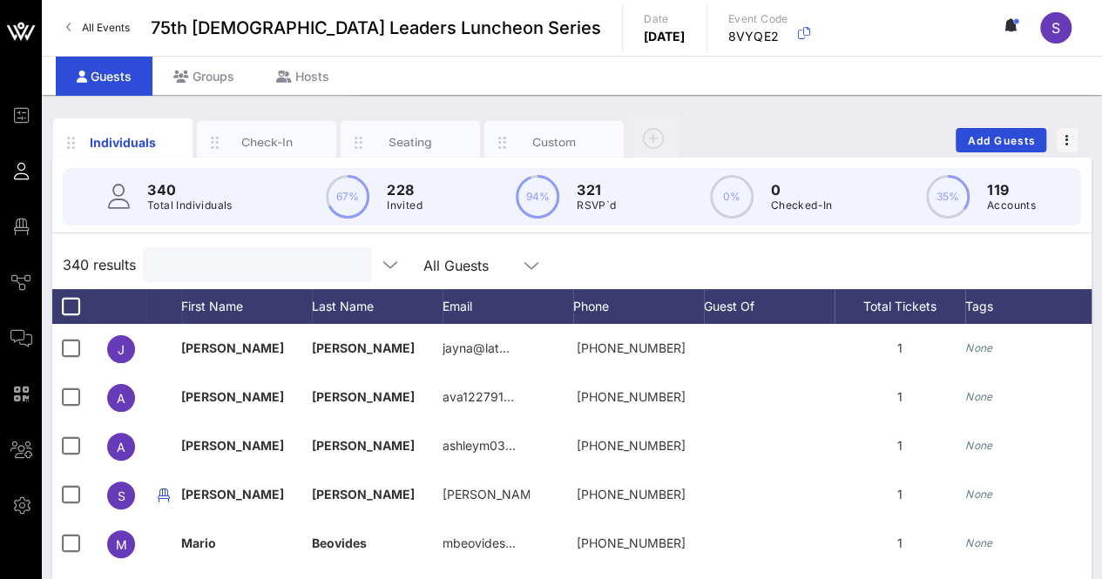
click at [712, 253] on div "340 results All Guests" at bounding box center [571, 264] width 1039 height 49
click at [850, 138] on div "Individuals Check-In Seating Custom Add Guests" at bounding box center [571, 140] width 1039 height 56
click at [270, 272] on input "Search" at bounding box center [255, 264] width 204 height 23
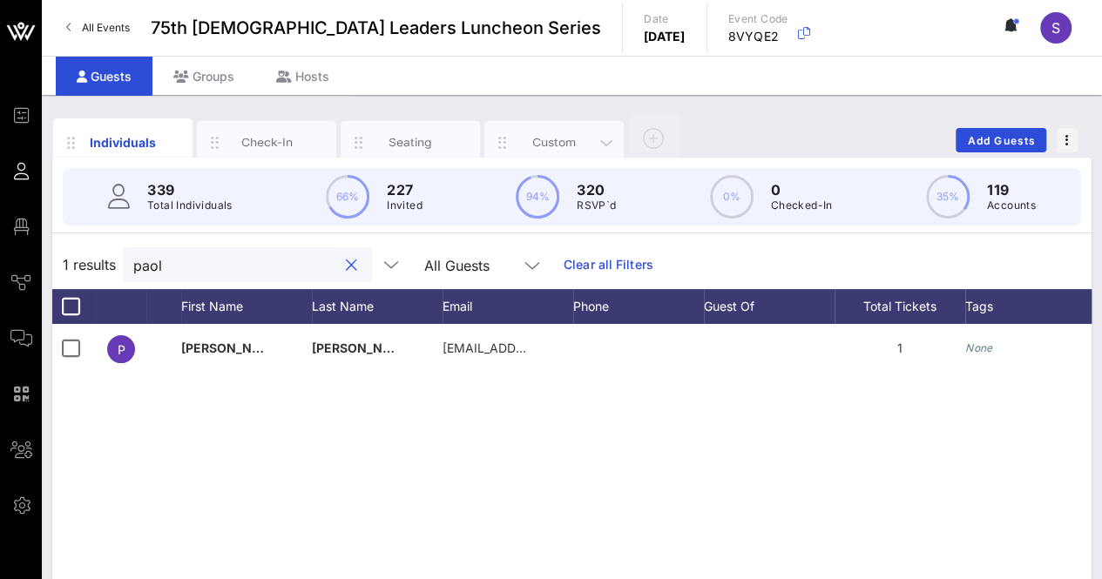
type input "paol"
click at [524, 134] on div "Custom" at bounding box center [555, 142] width 78 height 17
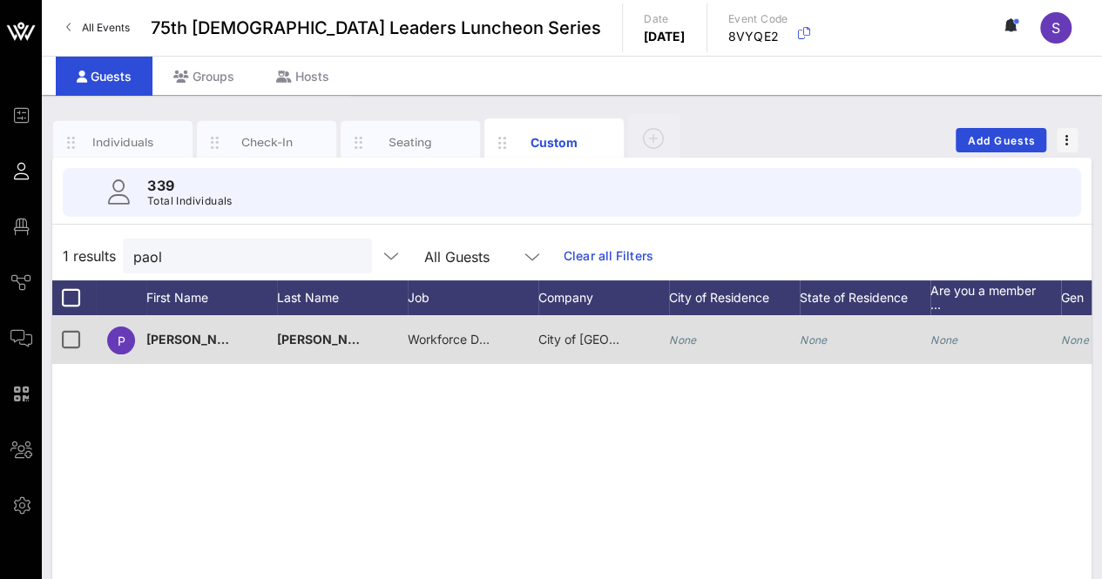
click at [458, 332] on span "Workforce Development Manager" at bounding box center [504, 339] width 193 height 15
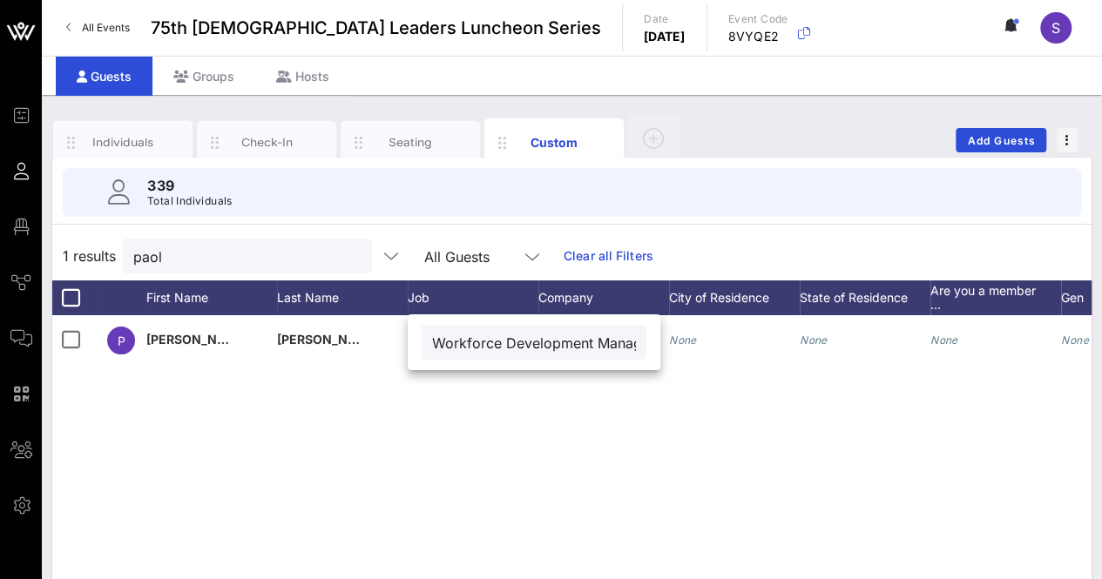
click at [543, 494] on div "P Paola Silvestre Workforce Development Manager City of Austin None None None N…" at bounding box center [571, 576] width 1039 height 523
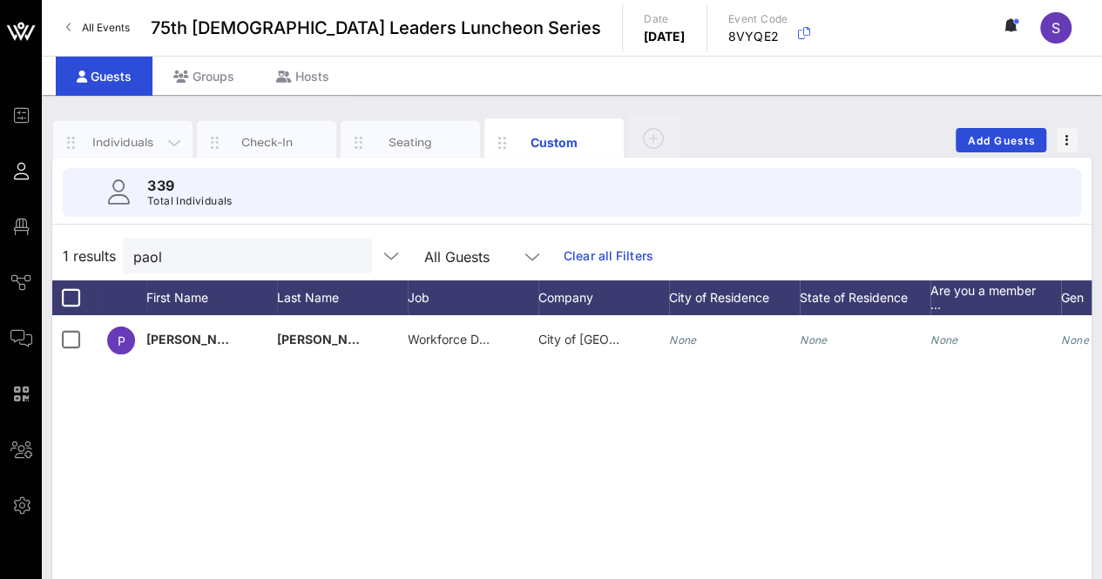
click at [118, 138] on div "Individuals" at bounding box center [123, 142] width 78 height 17
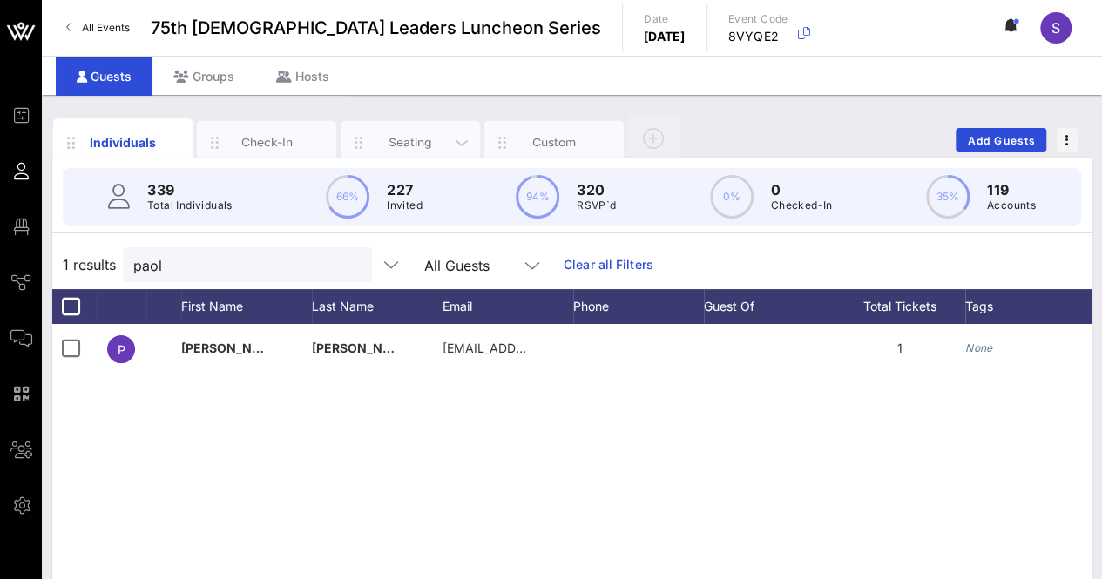
click at [418, 137] on div "Seating" at bounding box center [411, 142] width 78 height 17
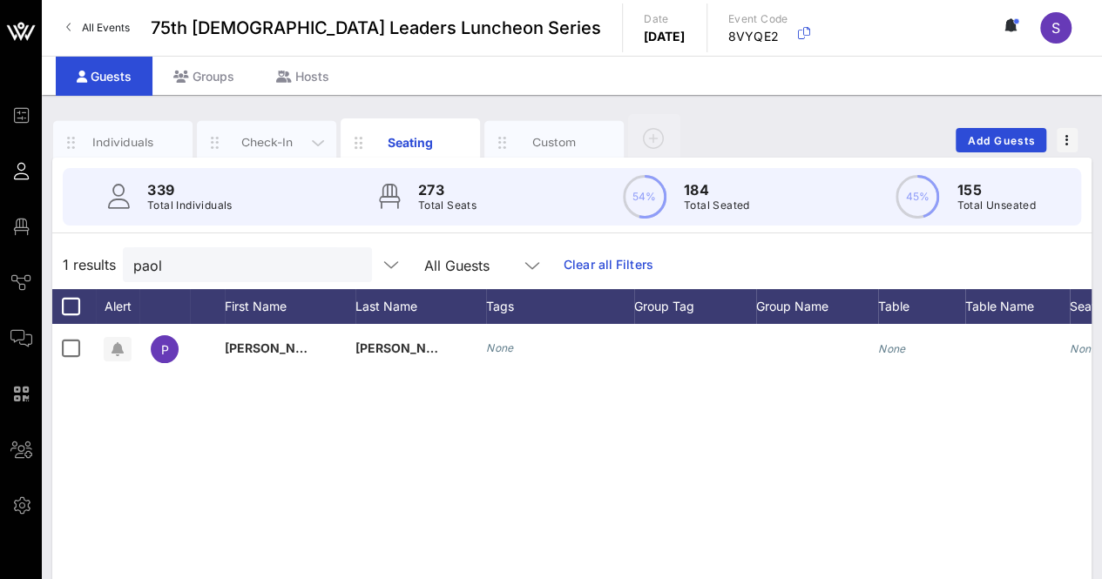
click at [266, 138] on div "Check-In" at bounding box center [267, 142] width 78 height 17
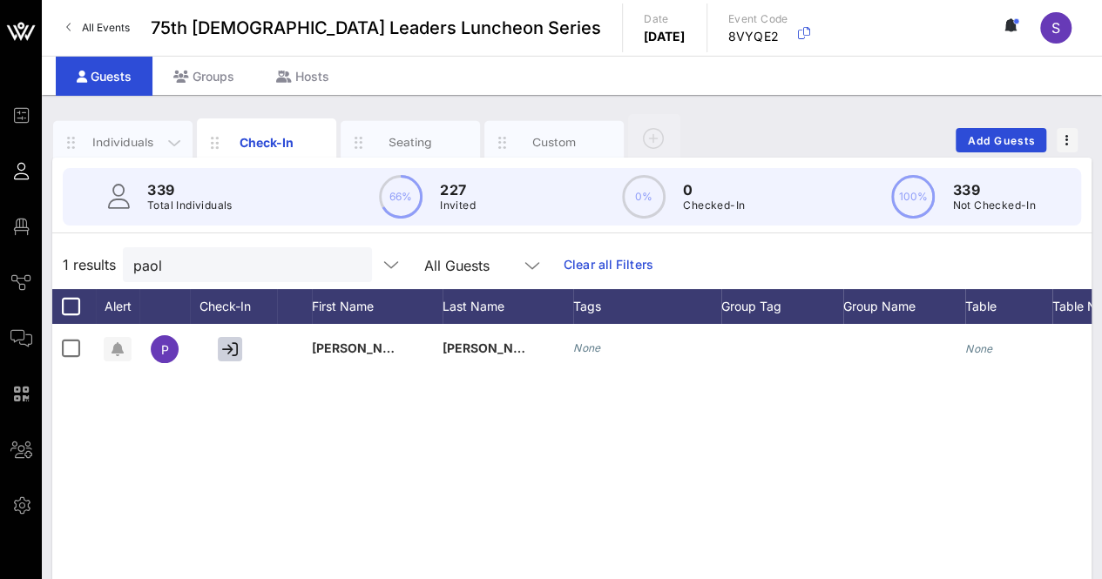
click at [111, 140] on div "Individuals" at bounding box center [123, 142] width 78 height 17
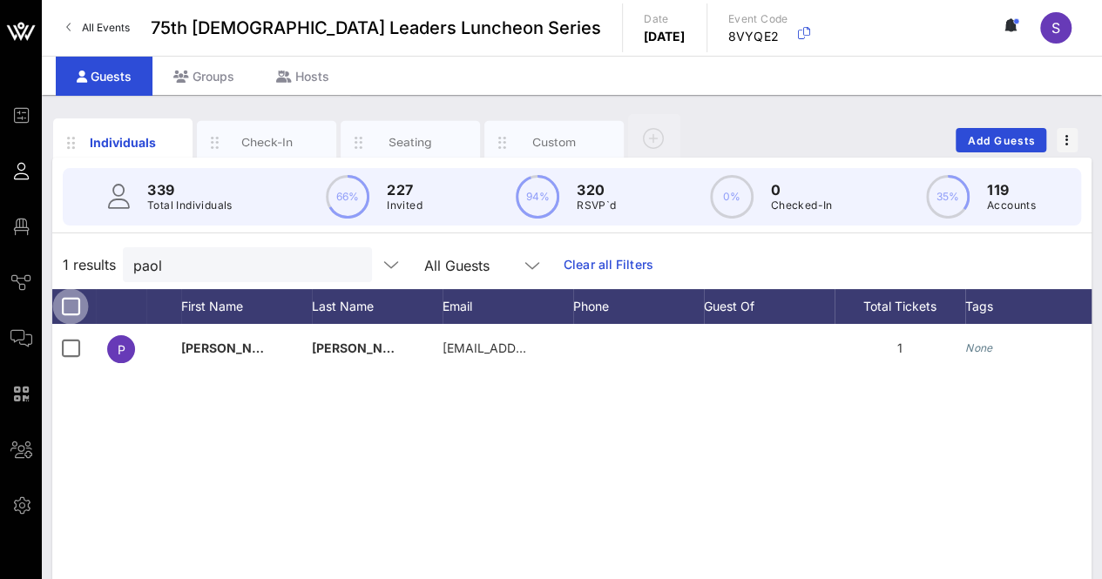
click at [72, 304] on div at bounding box center [71, 307] width 30 height 30
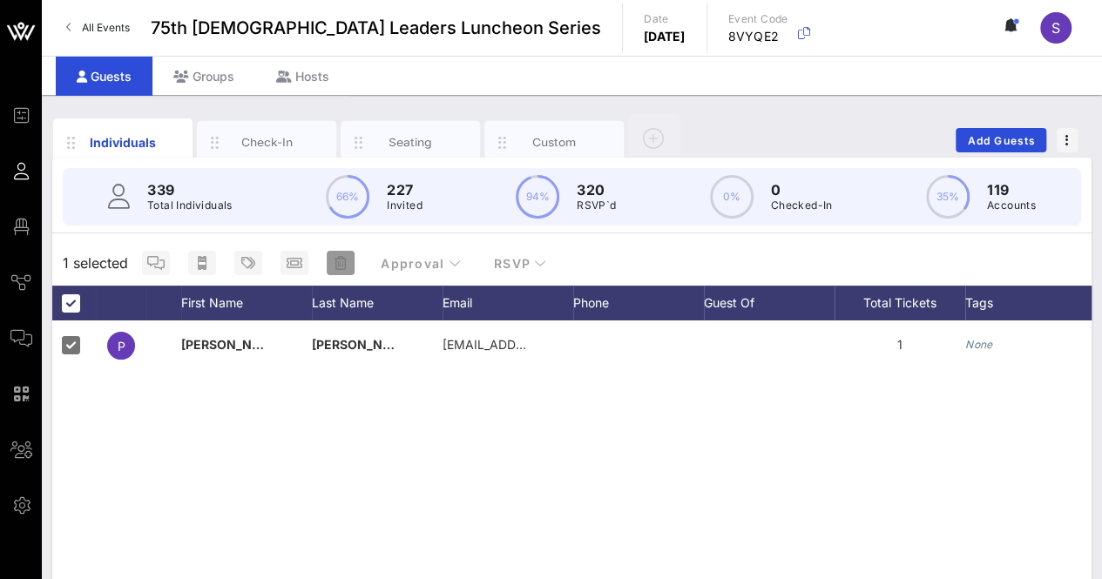
click at [340, 260] on icon "button" at bounding box center [340, 263] width 12 height 14
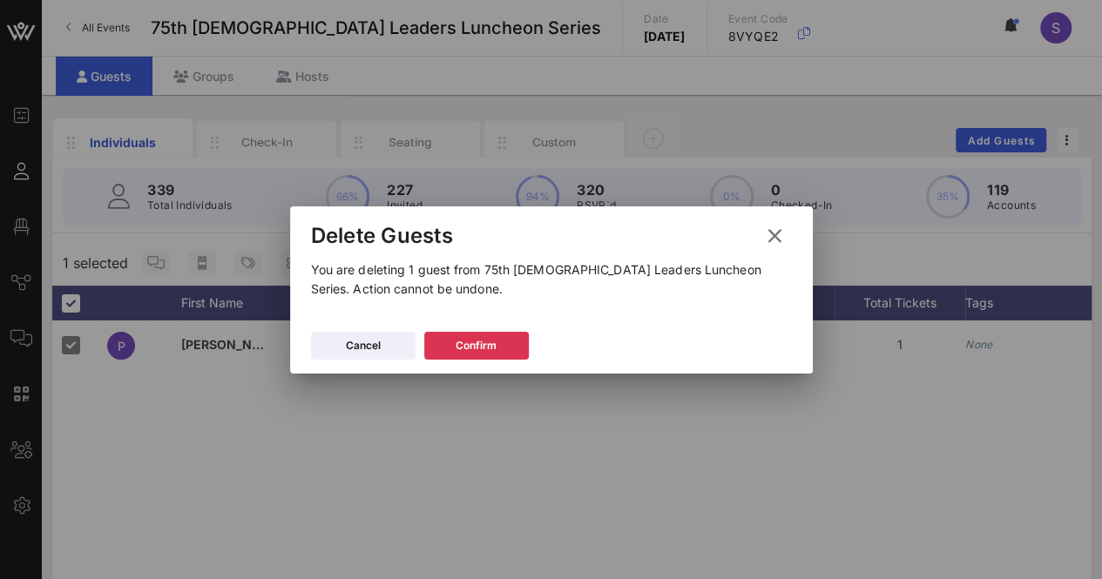
click at [438, 328] on div "Cancel Confirm" at bounding box center [551, 348] width 523 height 51
click at [441, 337] on button "Confirm" at bounding box center [476, 346] width 105 height 28
